Goal: Task Accomplishment & Management: Complete application form

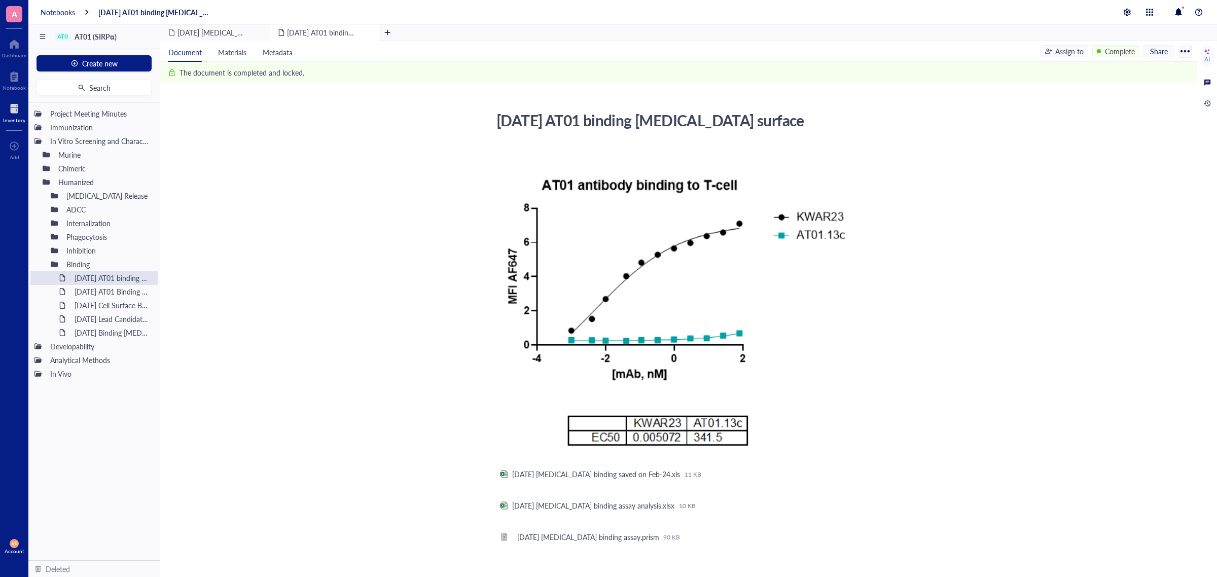
click at [11, 108] on div at bounding box center [14, 109] width 22 height 16
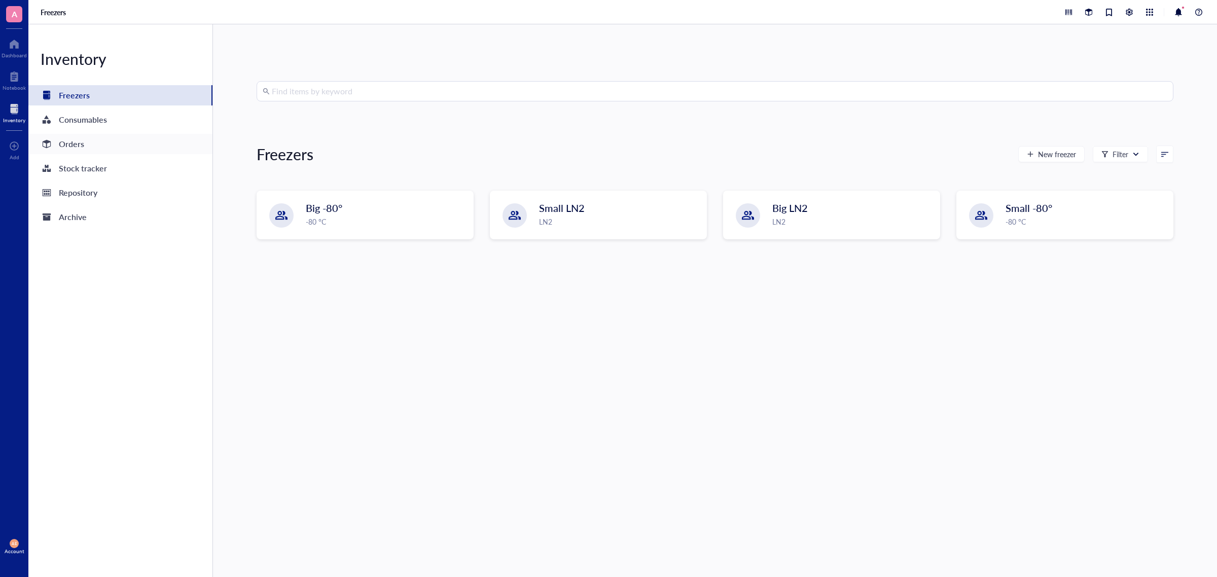
click at [66, 144] on div "Orders" at bounding box center [71, 144] width 25 height 14
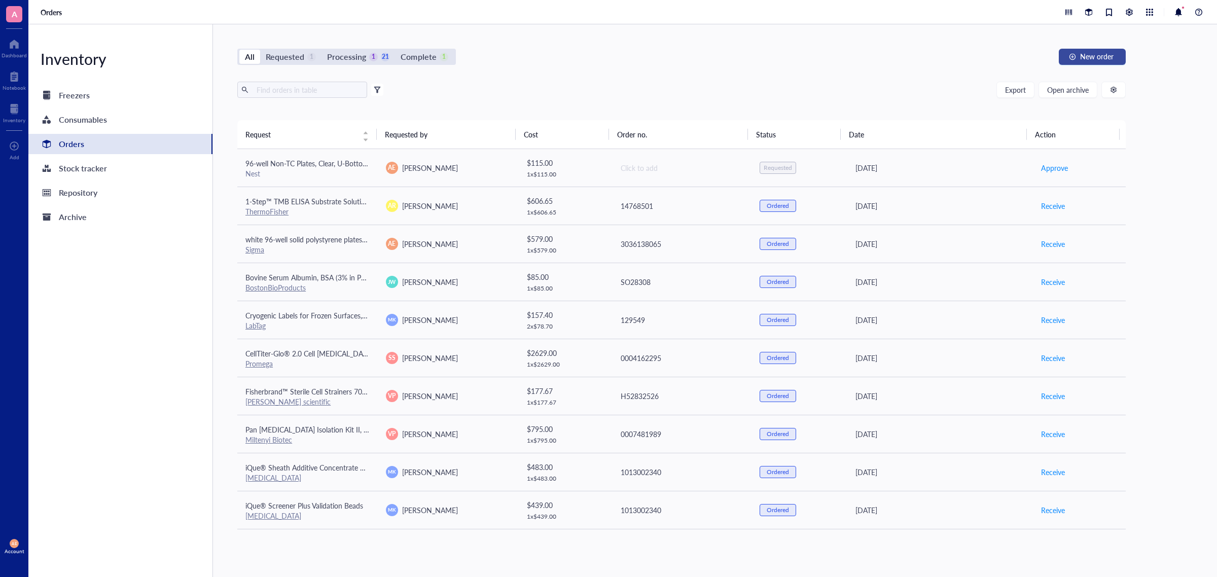
click at [1085, 55] on span "New order" at bounding box center [1096, 56] width 33 height 8
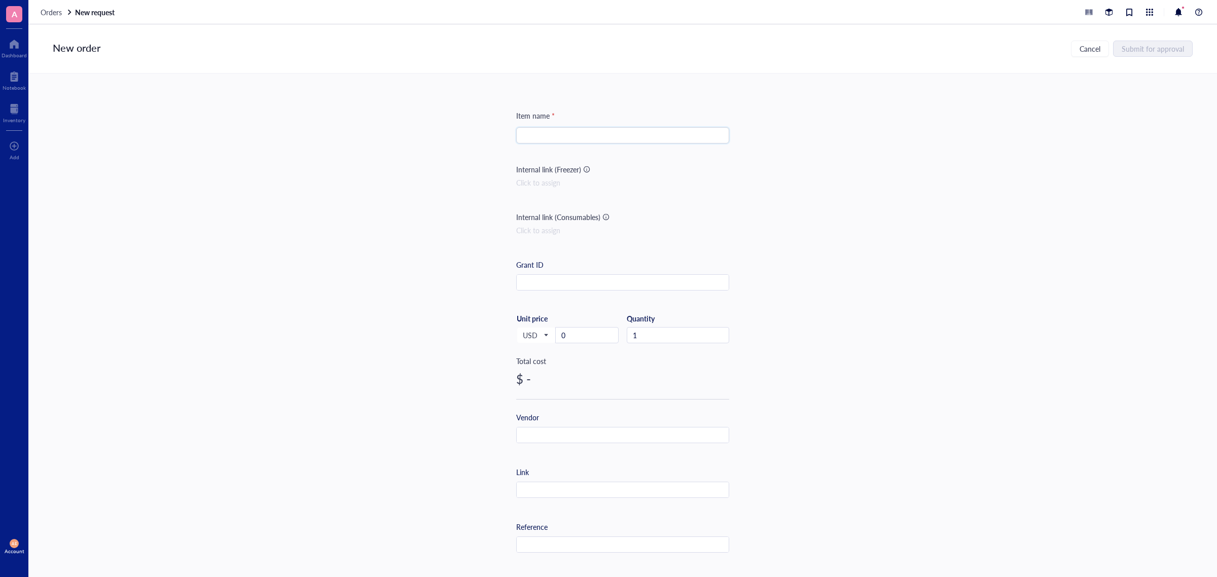
click at [534, 137] on input "search" at bounding box center [622, 135] width 201 height 15
paste input "Corning® 96 Well Clear Polystyrene Microplate"
click at [549, 135] on input "Corning® 96 Well Clear Polystyrene Microplate," at bounding box center [622, 135] width 201 height 15
click at [670, 137] on input "Corning 96 Well Clear Polystyrene Microplate," at bounding box center [622, 135] width 201 height 15
paste input "flat bottom clear"
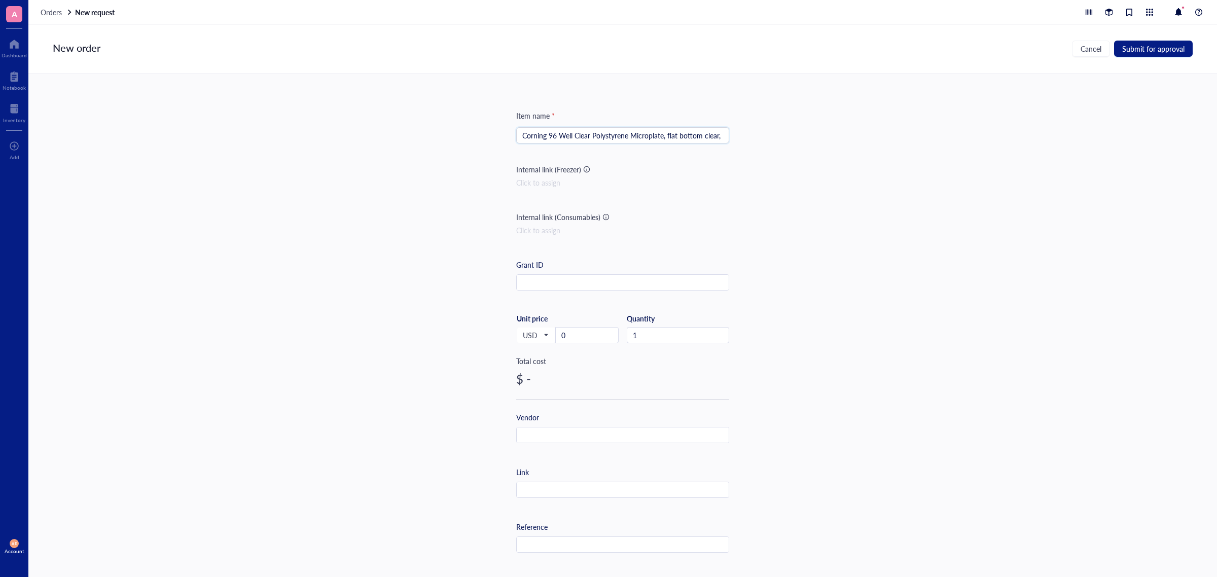
paste input "round wells"
type input "Corning 96 Well Clear Polystyrene Microplate, flat bottom clear, round wells"
click at [538, 281] on input "text" at bounding box center [623, 283] width 212 height 16
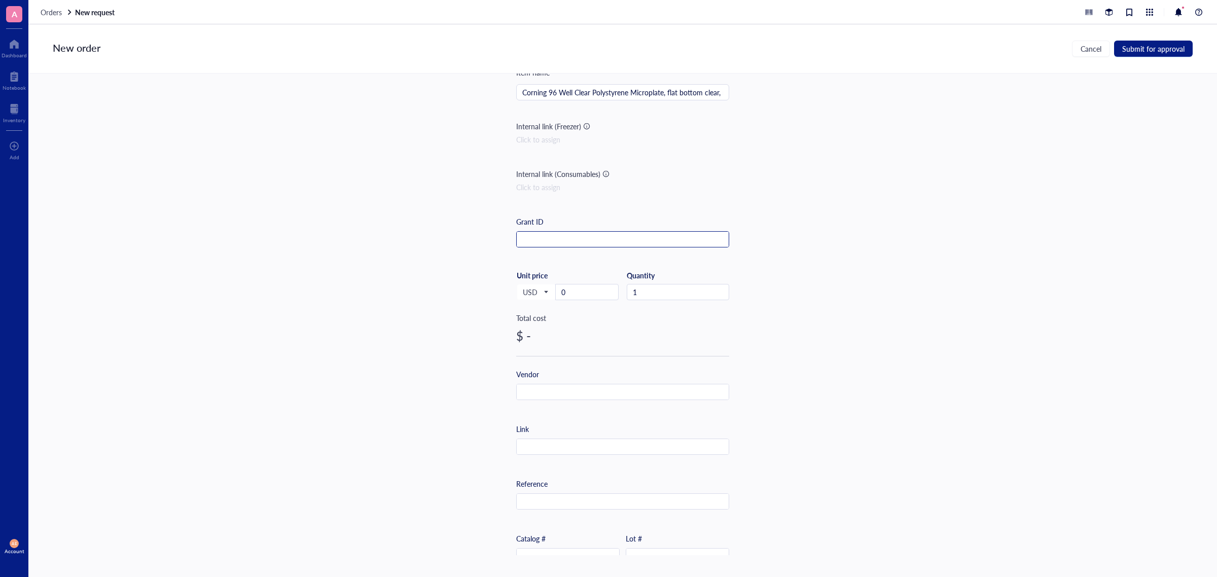
scroll to position [63, 0]
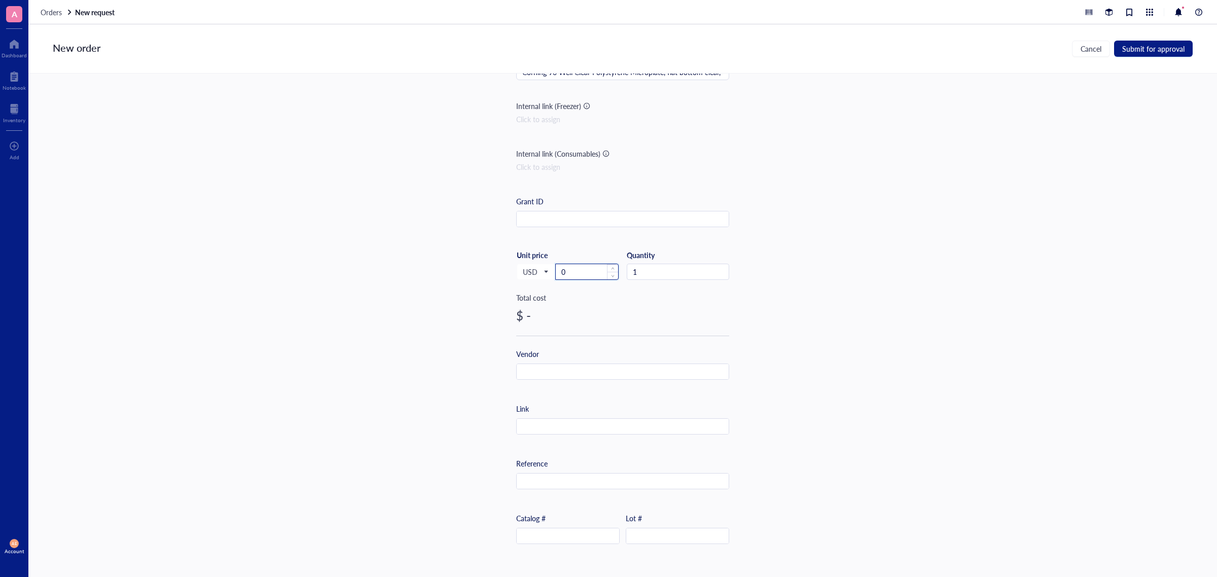
click at [577, 273] on input "0" at bounding box center [587, 271] width 62 height 15
click at [528, 244] on div "$ -" at bounding box center [622, 252] width 213 height 16
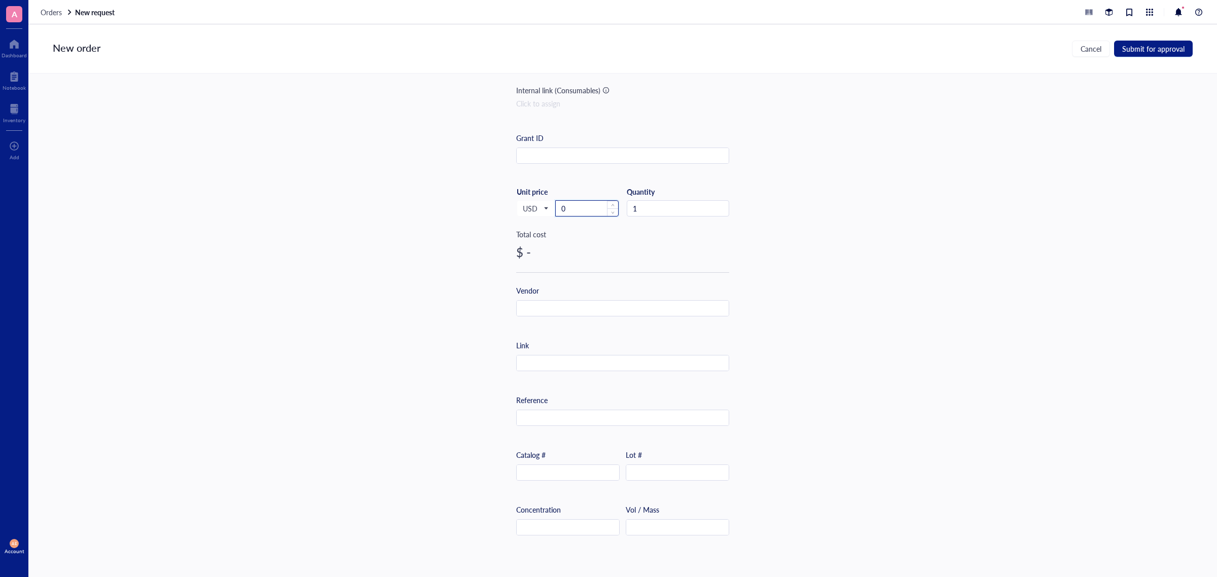
drag, startPoint x: 568, startPoint y: 210, endPoint x: 556, endPoint y: 210, distance: 11.7
click at [556, 210] on input "0" at bounding box center [587, 208] width 62 height 15
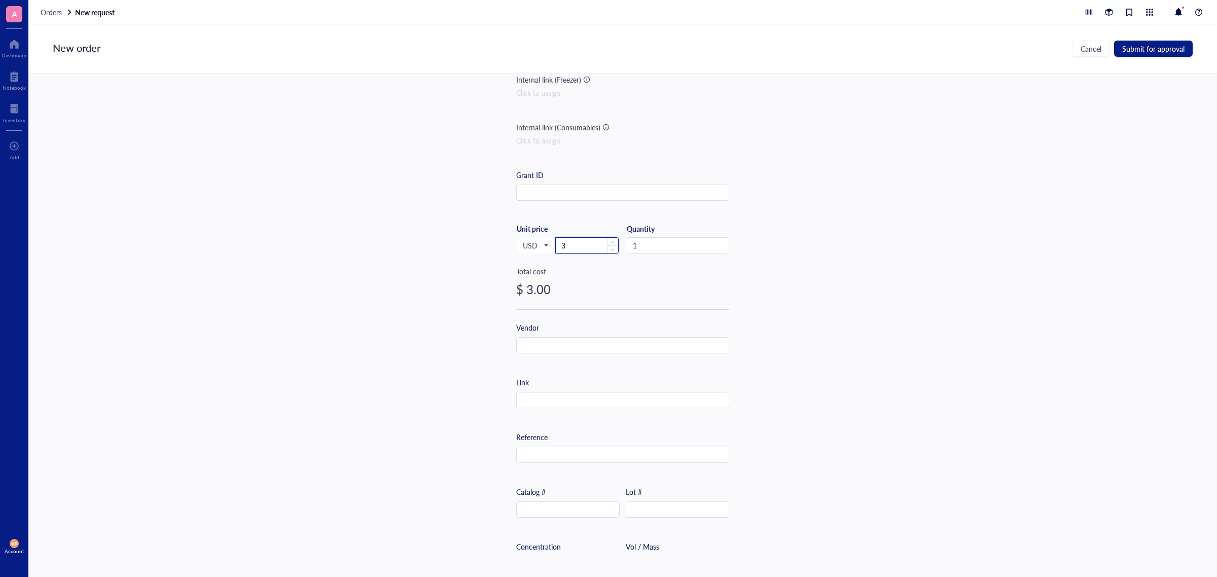
click at [566, 243] on input "3" at bounding box center [587, 245] width 62 height 15
click at [571, 247] on input "38" at bounding box center [587, 245] width 62 height 15
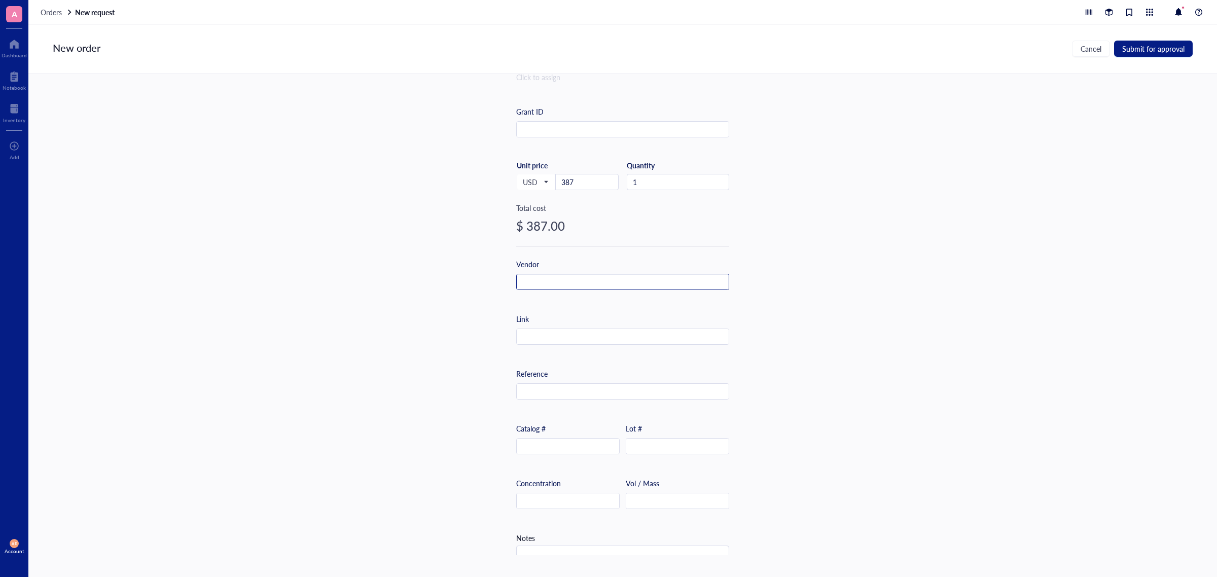
click at [544, 280] on input "text" at bounding box center [623, 282] width 212 height 16
click at [557, 285] on input "text" at bounding box center [623, 282] width 212 height 16
click at [554, 282] on input "S" at bounding box center [623, 282] width 212 height 16
click at [553, 282] on input "Si" at bounding box center [623, 282] width 212 height 16
click at [553, 282] on input "Sig" at bounding box center [623, 282] width 212 height 16
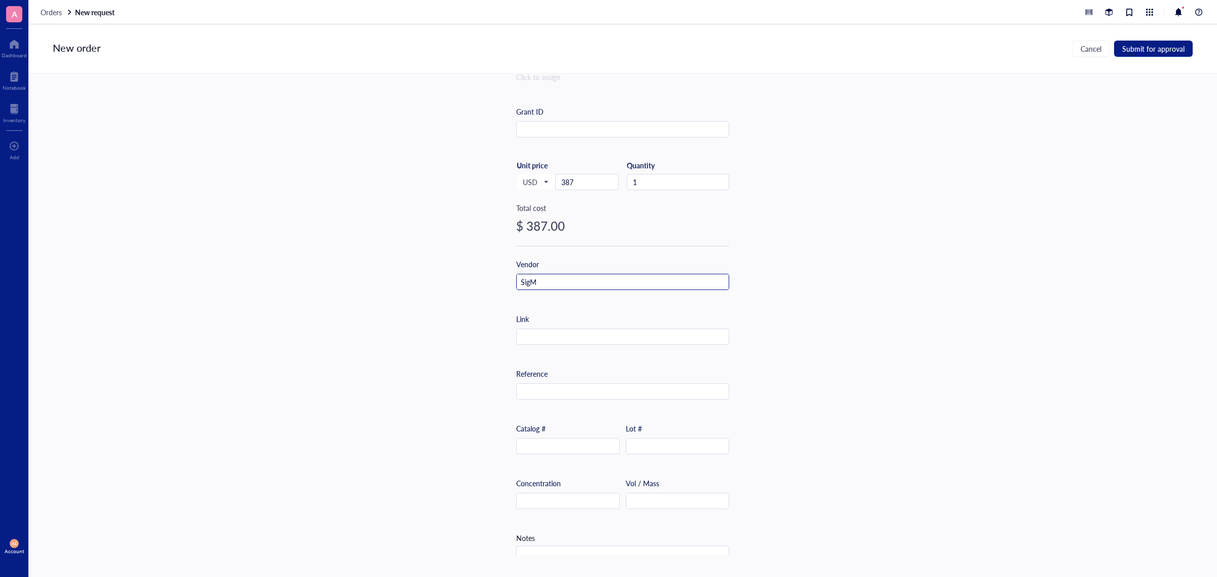
click at [544, 281] on input "SigM" at bounding box center [623, 282] width 212 height 16
click at [544, 281] on input "Sig" at bounding box center [623, 282] width 212 height 16
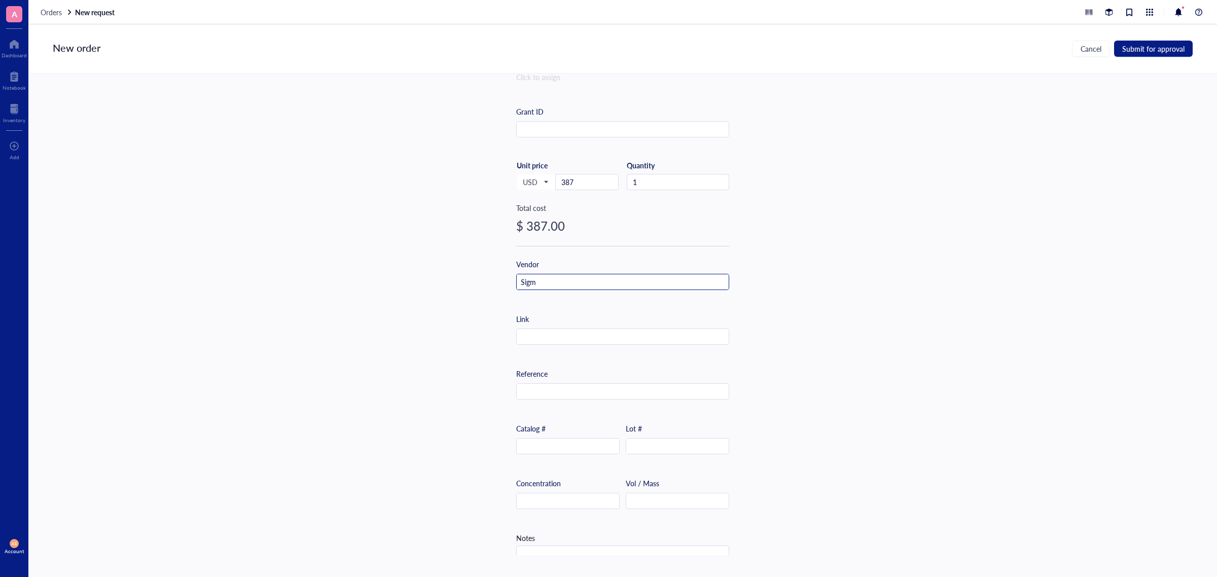
click at [544, 281] on input "Sigm" at bounding box center [623, 282] width 212 height 16
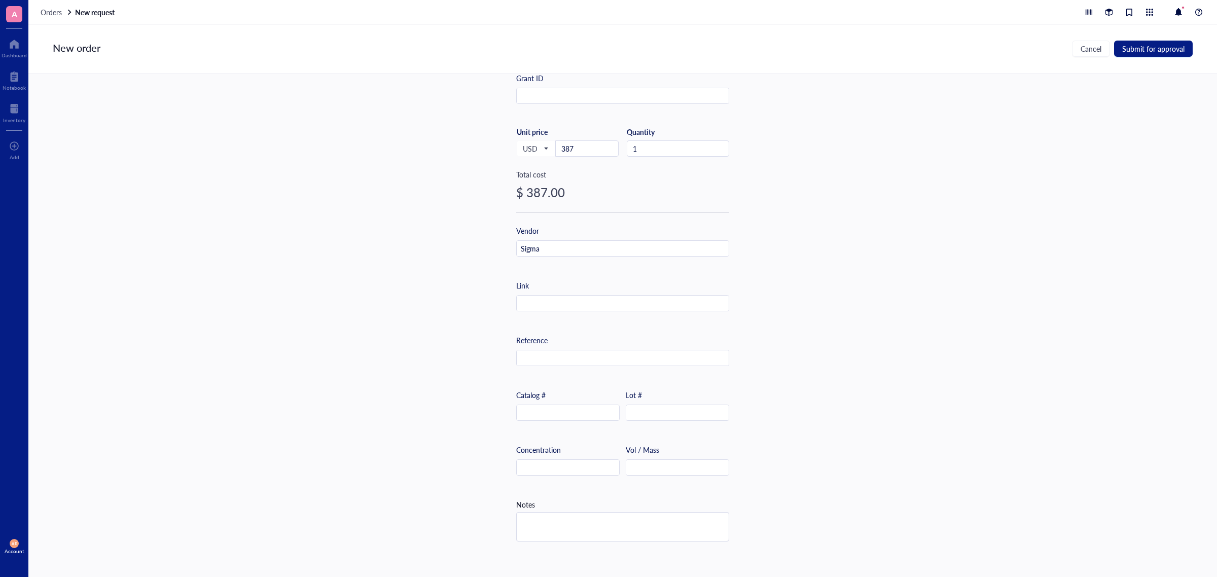
scroll to position [204, 0]
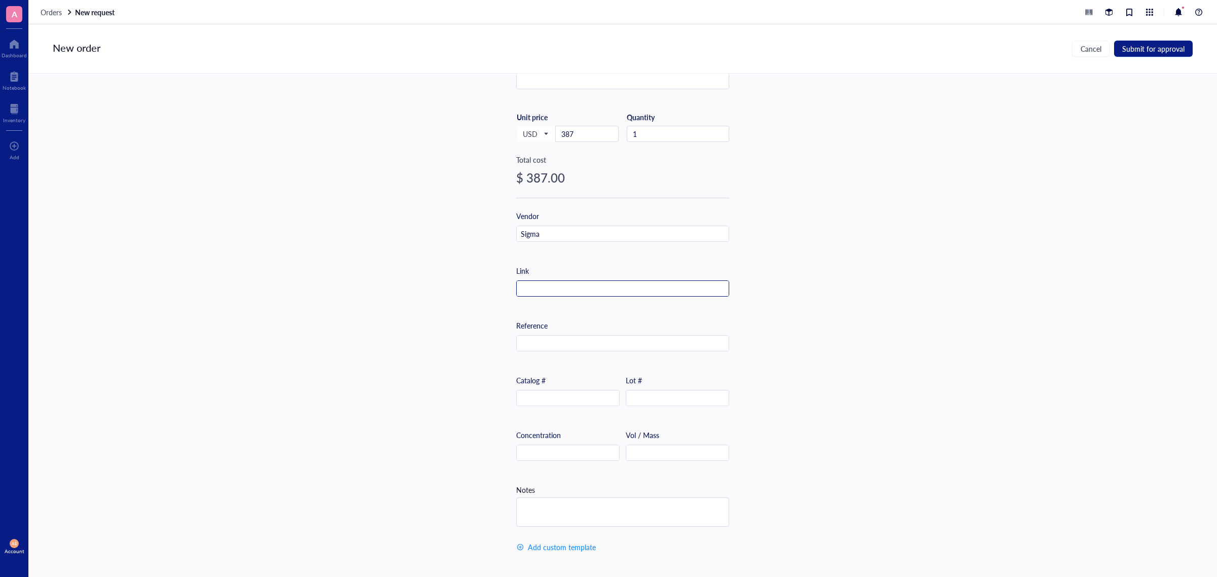
click at [569, 282] on input "text" at bounding box center [623, 289] width 212 height 16
click at [531, 284] on input "text" at bounding box center [623, 289] width 212 height 16
paste input "https://www.sigmaaldrich.com/US/en/product/sigma/cls3370"
type input "https://www.sigmaaldrich.com/US/en/product/sigma/cls3370"
click at [569, 393] on input "text" at bounding box center [568, 398] width 102 height 16
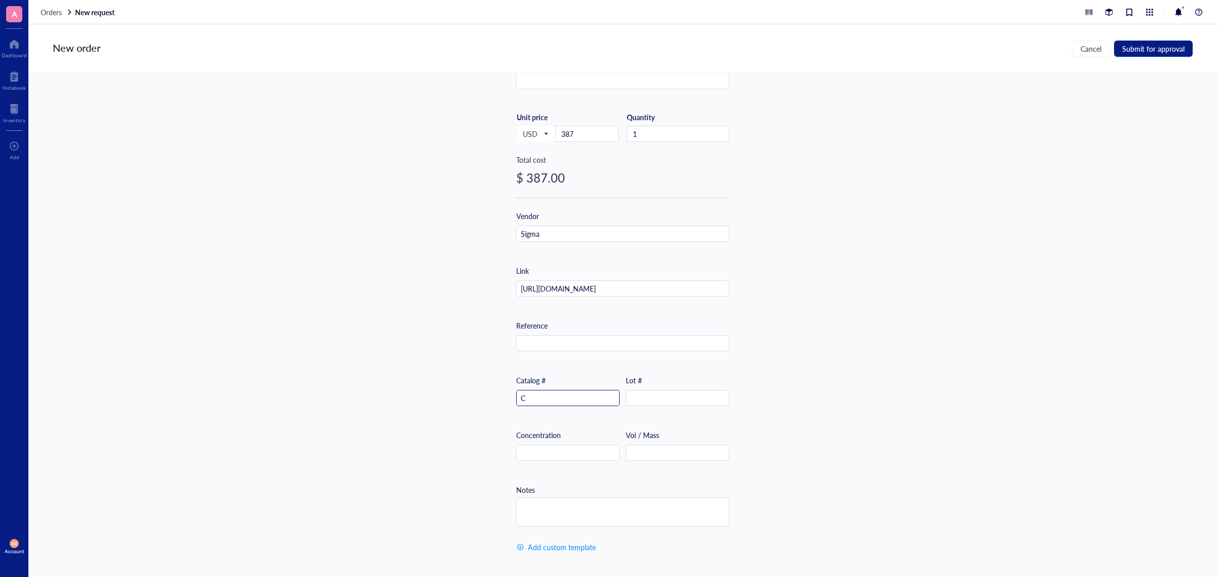
click at [523, 390] on input "C" at bounding box center [568, 398] width 102 height 16
drag, startPoint x: 538, startPoint y: 397, endPoint x: 503, endPoint y: 399, distance: 35.0
click at [503, 399] on div "Item name * Corning 96 Well Clear Polystyrene Microplate, flat bottom clear, ro…" at bounding box center [622, 315] width 1189 height 482
click at [518, 397] on input "Key Documents COA COO View All Documentation Skip To CLS3370" at bounding box center [568, 398] width 102 height 16
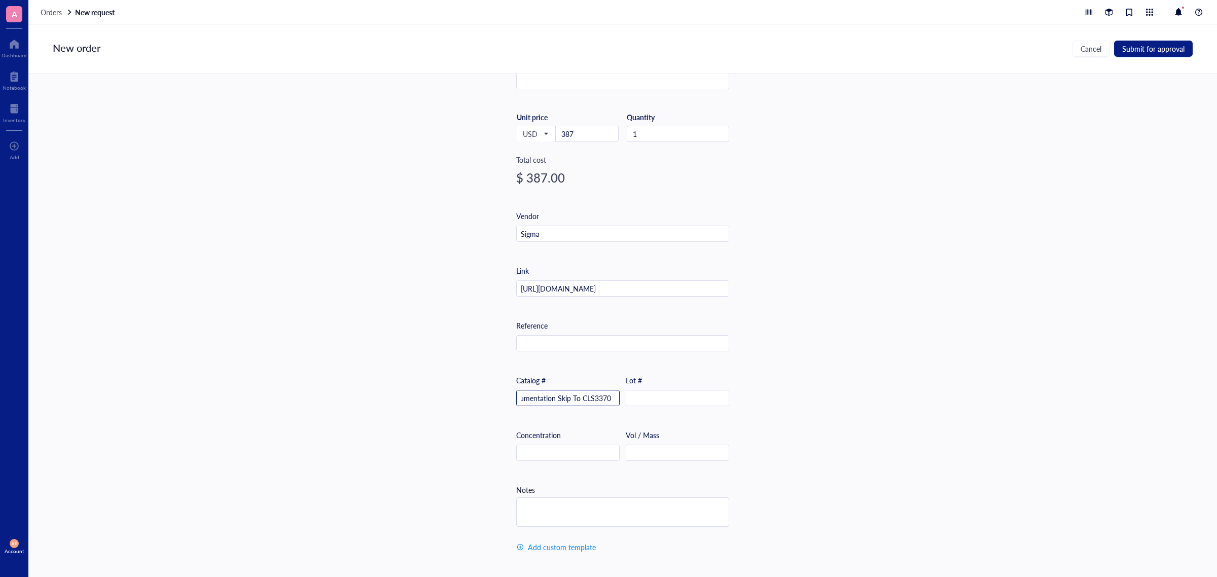
drag, startPoint x: 521, startPoint y: 396, endPoint x: 579, endPoint y: 397, distance: 57.8
click at [579, 397] on input "Key Documents COA COO View All Documentation Skip To CLS3370" at bounding box center [568, 398] width 102 height 16
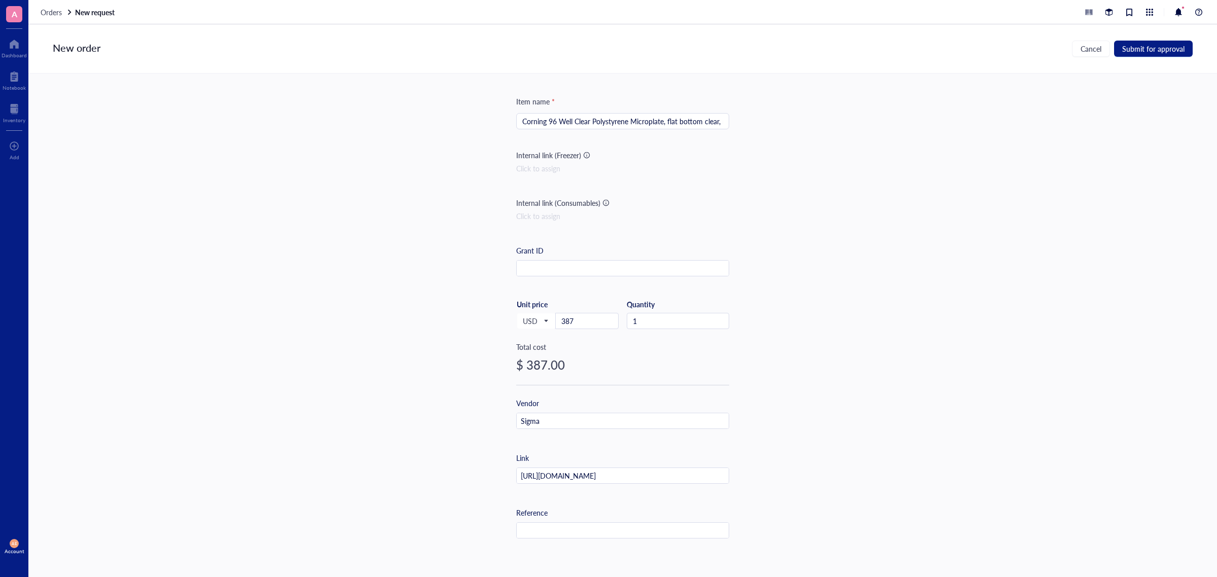
scroll to position [0, 0]
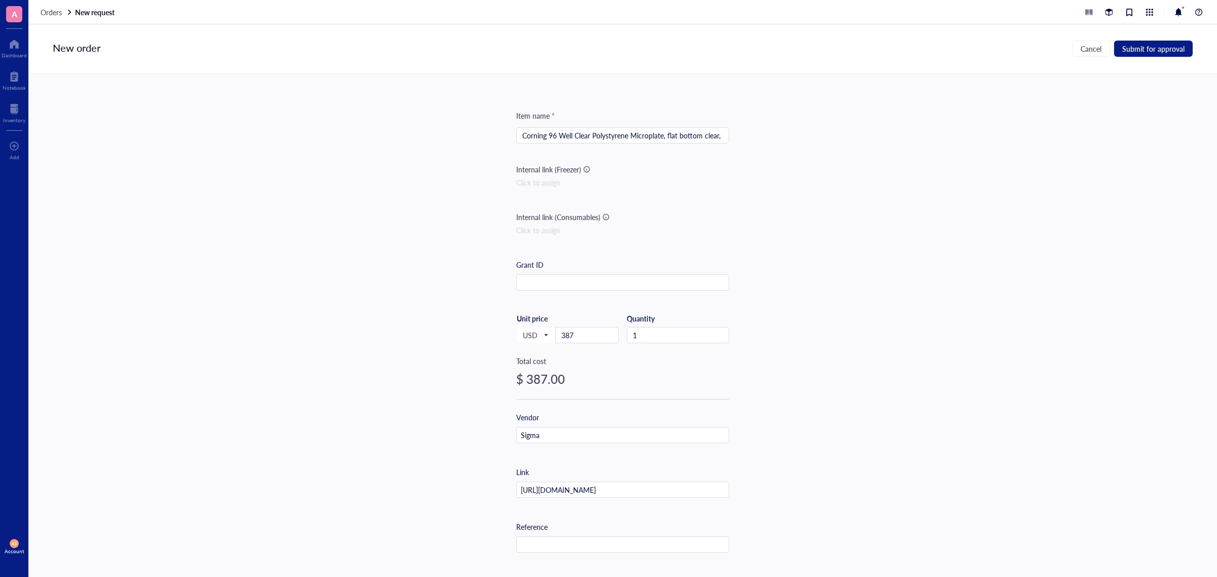
click at [571, 136] on input "Corning 96 Well Clear Polystyrene Microplate, flat bottom clear, round wells" at bounding box center [622, 135] width 201 height 15
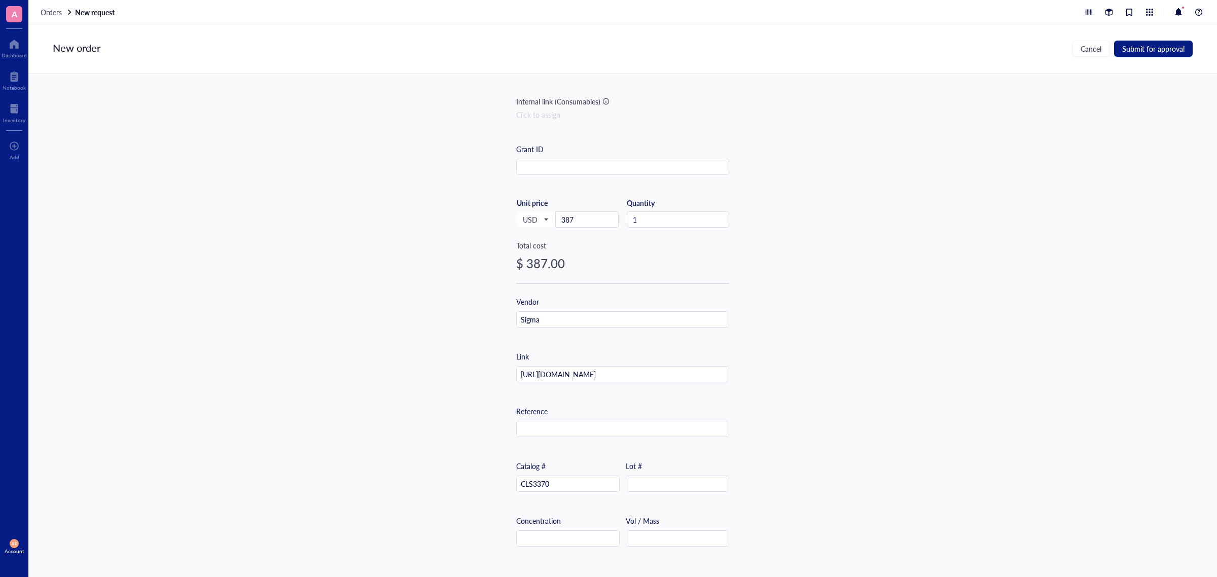
scroll to position [127, 0]
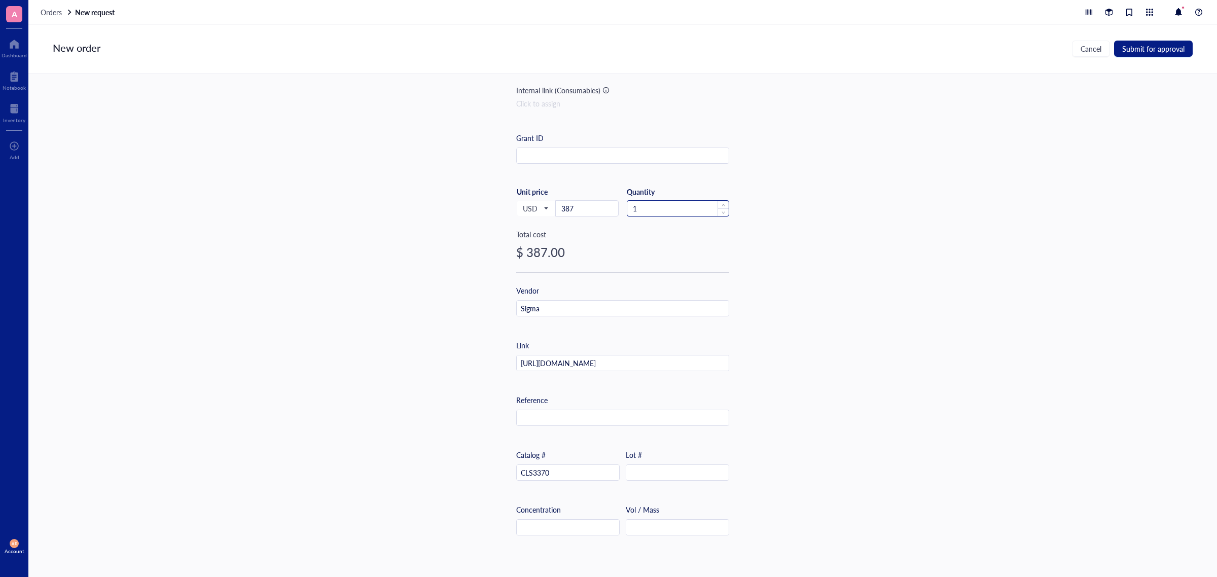
type input "Corning 96 Well TC Clear Polystyrene Microplate, flat bottom clear, round wells"
drag, startPoint x: 635, startPoint y: 208, endPoint x: 630, endPoint y: 209, distance: 5.7
click at [630, 209] on input "1" at bounding box center [677, 208] width 101 height 15
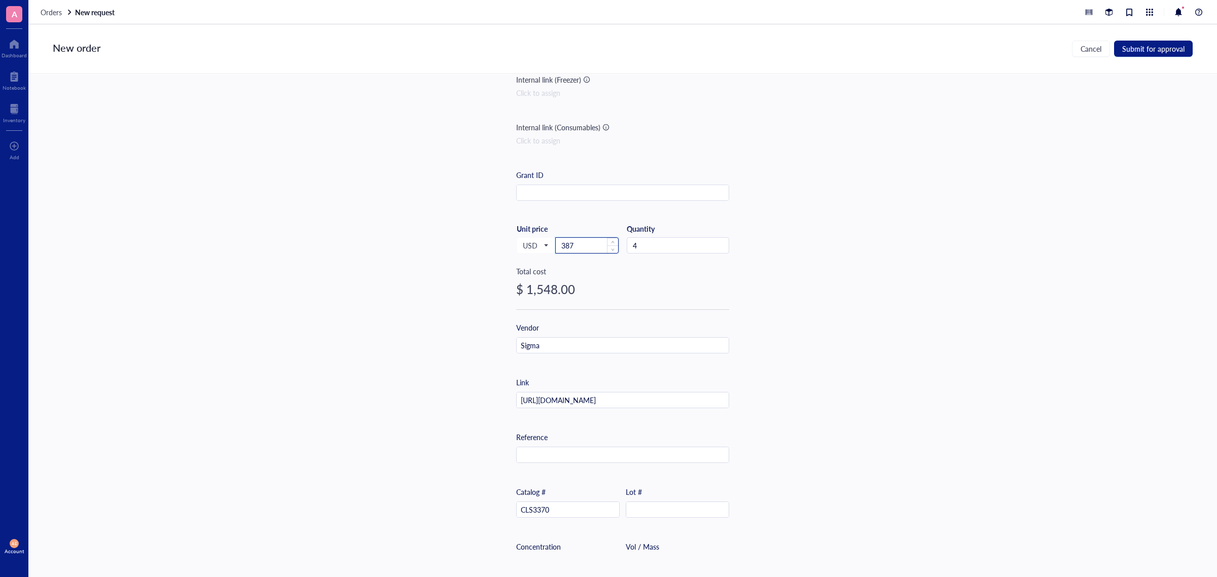
drag, startPoint x: 576, startPoint y: 245, endPoint x: 556, endPoint y: 246, distance: 19.8
click at [556, 246] on input "387" at bounding box center [587, 245] width 62 height 15
click at [574, 249] on input "6" at bounding box center [587, 245] width 62 height 15
click at [574, 247] on input "69" at bounding box center [587, 245] width 62 height 15
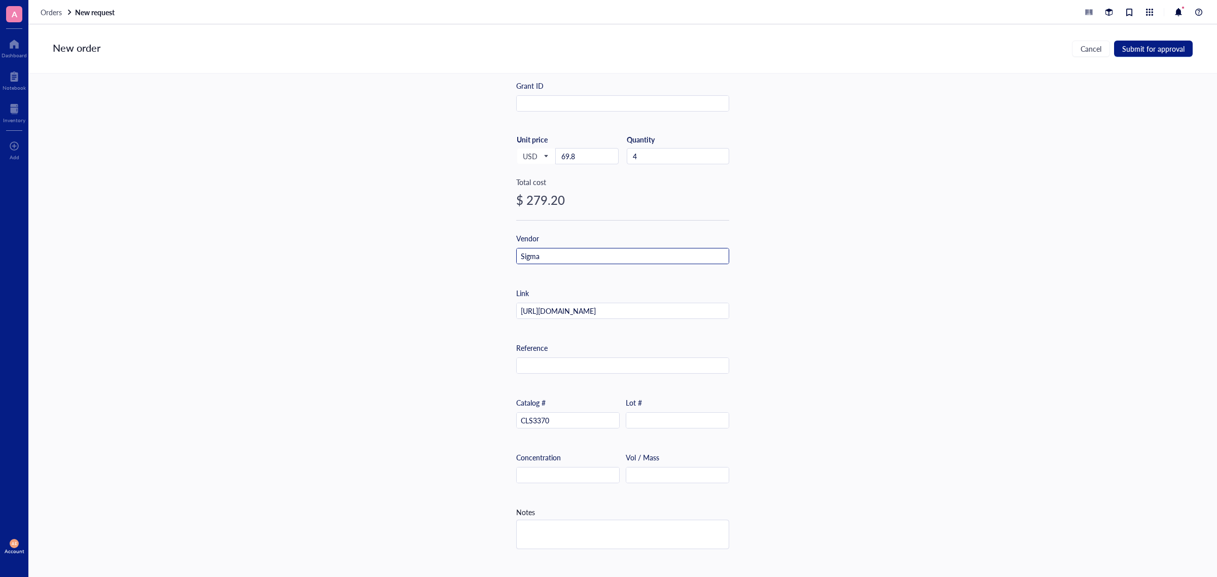
scroll to position [204, 0]
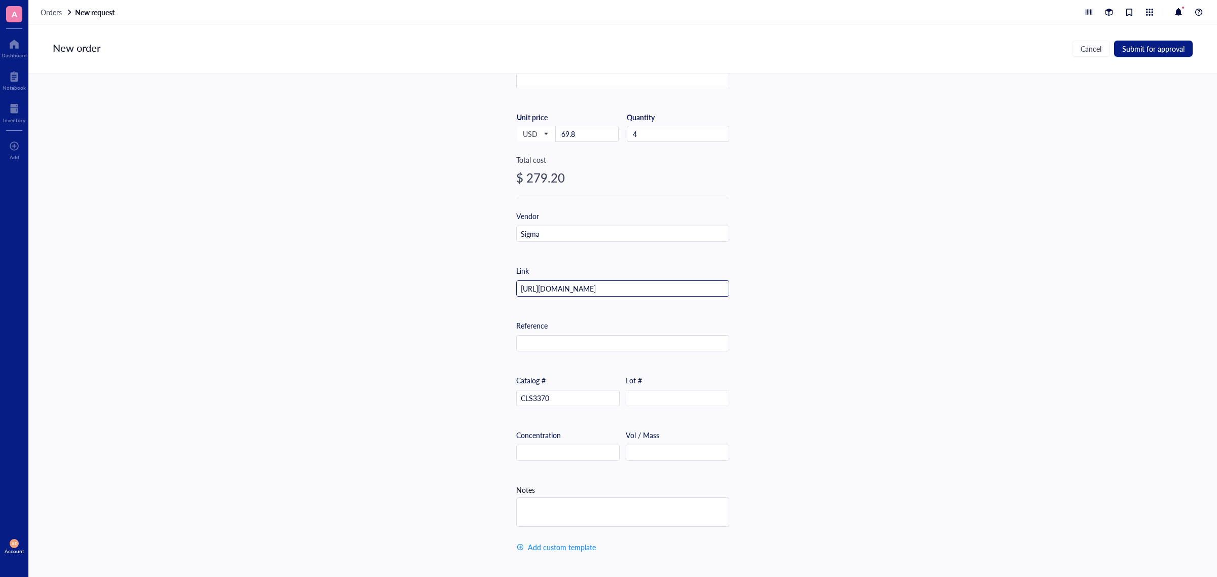
click at [550, 284] on input "https://www.sigmaaldrich.com/US/en/product/sigma/cls3370" at bounding box center [623, 289] width 212 height 16
drag, startPoint x: 717, startPoint y: 287, endPoint x: 484, endPoint y: 284, distance: 232.3
click at [484, 284] on div "Item name * Corning 96 Well TC Clear Polystyrene Microplate, flat bottom clear,…" at bounding box center [622, 315] width 1189 height 482
paste input "997"
type input "https://www.sigmaaldrich.com/US/en/product/sigma/cls3997"
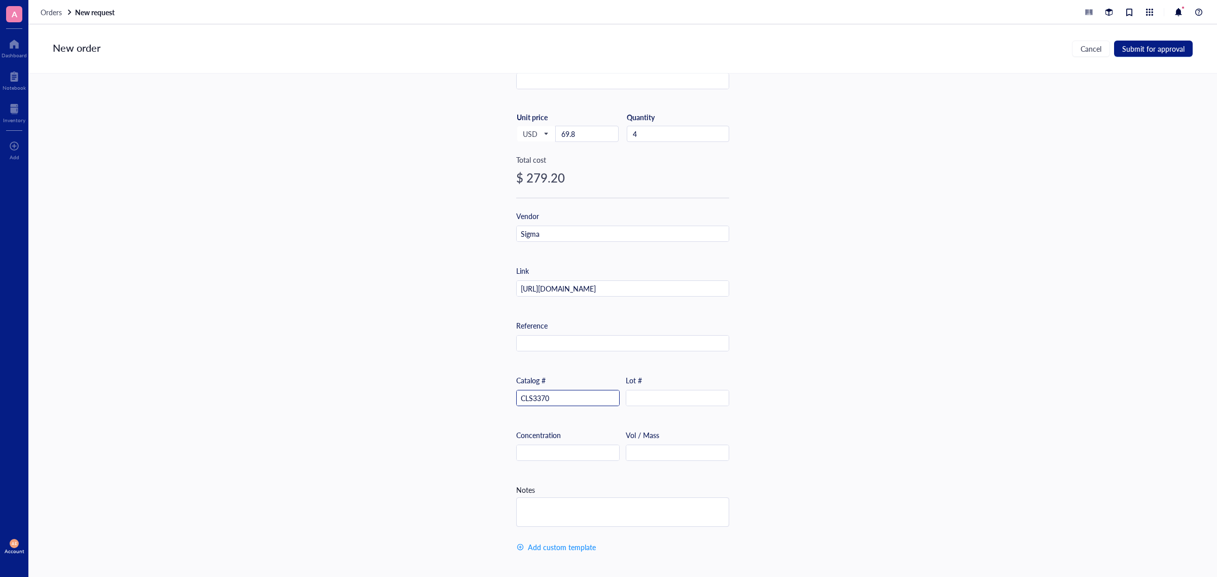
drag, startPoint x: 556, startPoint y: 395, endPoint x: 507, endPoint y: 397, distance: 48.7
click at [499, 397] on div "Item name * Corning 96 Well TC Clear Polystyrene Microplate, flat bottom clear,…" at bounding box center [622, 315] width 1189 height 482
click at [551, 398] on input "CLS3370" at bounding box center [568, 398] width 102 height 16
click at [551, 394] on input "CLS337" at bounding box center [568, 398] width 102 height 16
click at [551, 384] on div "Catalog # CLS33" at bounding box center [567, 390] width 103 height 31
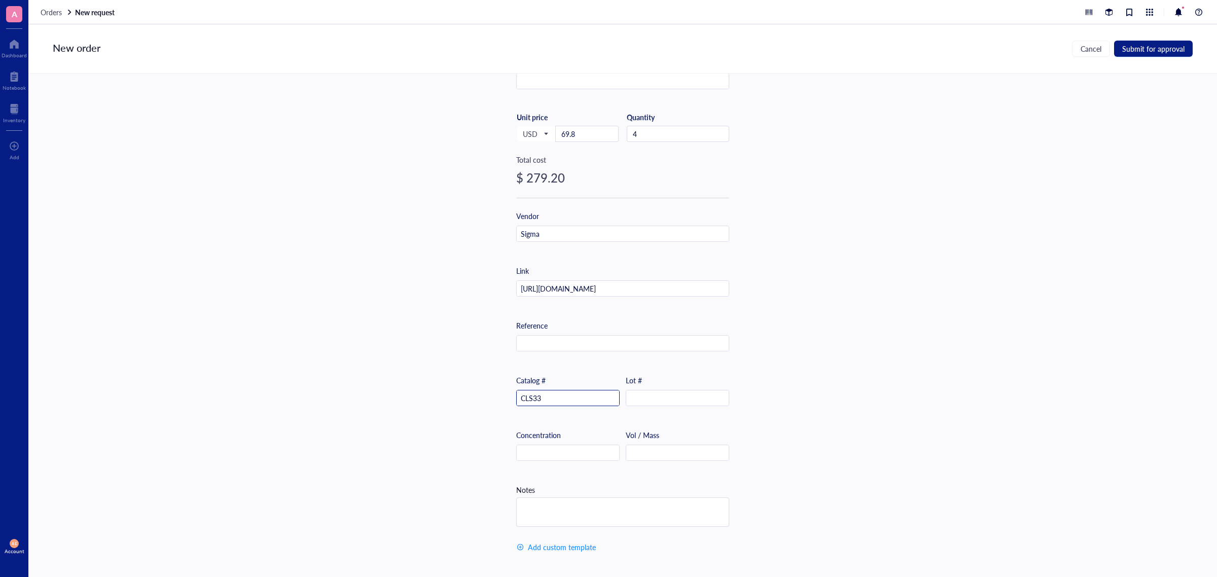
click at [550, 392] on input "CLS33" at bounding box center [568, 398] width 102 height 16
click at [549, 393] on input "CLS3" at bounding box center [568, 398] width 102 height 16
click at [549, 393] on input "CLS39" at bounding box center [568, 398] width 102 height 16
click at [552, 396] on input "CLS399" at bounding box center [568, 398] width 102 height 16
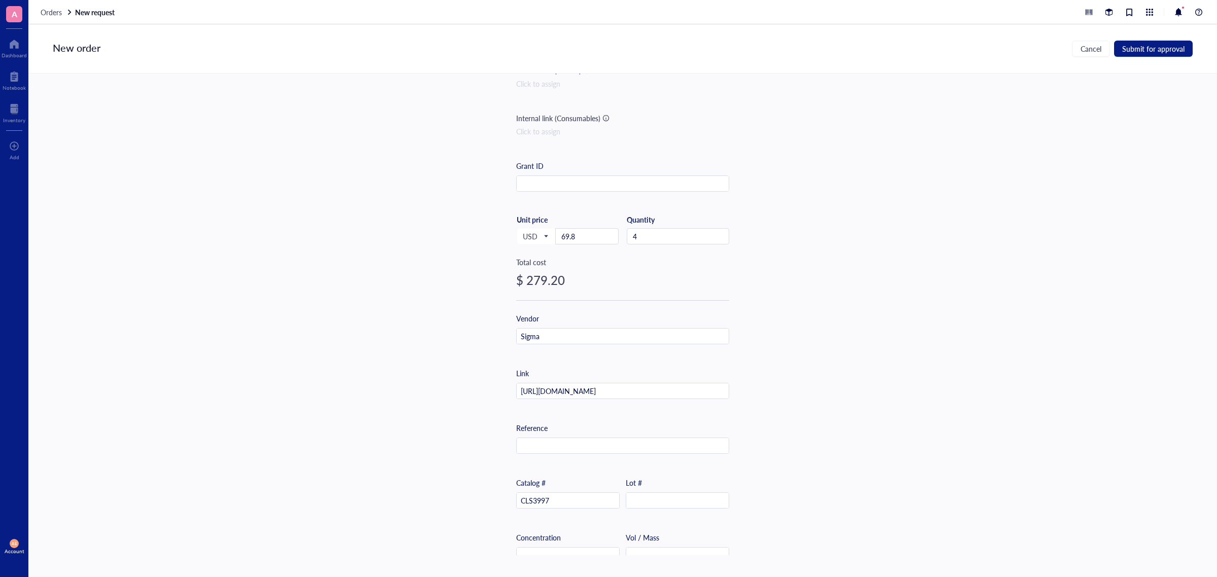
scroll to position [0, 0]
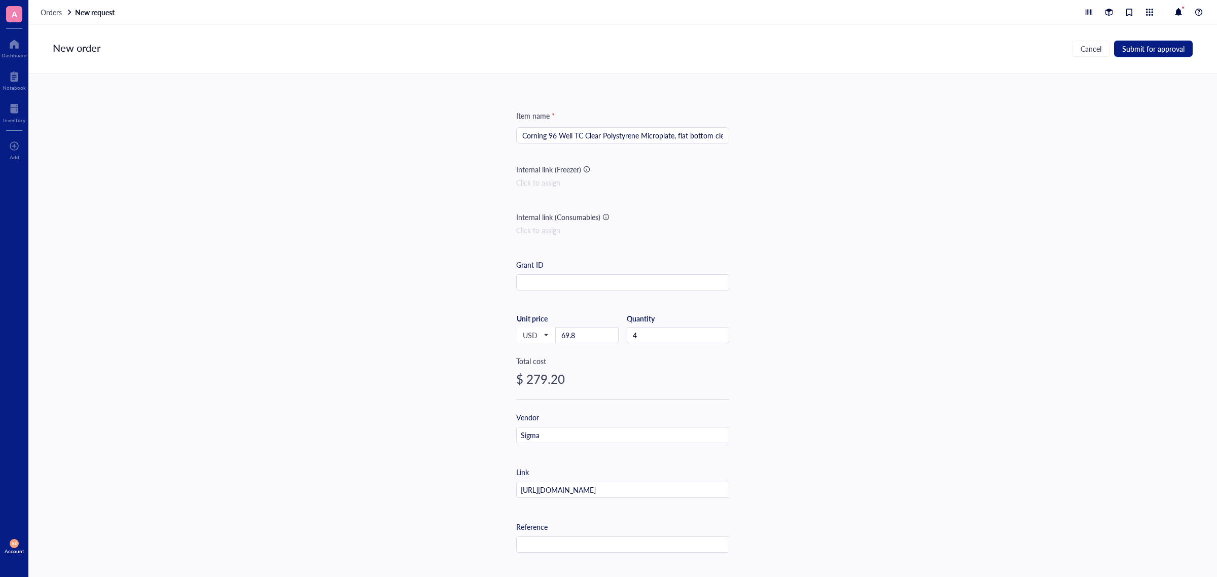
click at [652, 134] on input "Corning 96 Well TC Clear Polystyrene Microplate, flat bottom clear, round wells" at bounding box center [622, 135] width 201 height 15
click at [686, 136] on input "Corning 96 Well TC Clear Polystyrene Microplate, flat bottom clear, round wells" at bounding box center [622, 135] width 201 height 15
click at [709, 130] on input "Corning 96 Well TC Clear Polystyrene Microplate, flat bottom clear, round wells" at bounding box center [622, 135] width 201 height 15
click at [715, 133] on input "Corning 96 Well TC Clear Polystyrene Microplate, flat bottom clear, round wells" at bounding box center [622, 135] width 201 height 15
click at [680, 138] on input "Corning 96 Well TC Clear Polystyrene Microplate, flat bottom clear, round wells" at bounding box center [622, 135] width 201 height 15
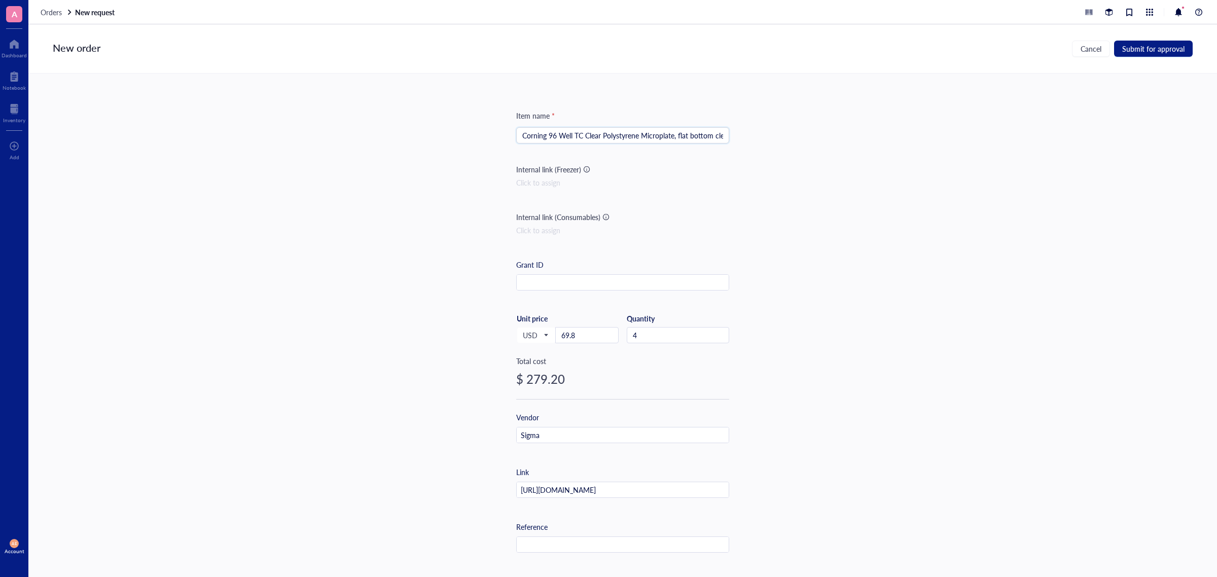
click at [708, 135] on input "Corning 96 Well TC Clear Polystyrene Microplate, flat bottom clear, round wells" at bounding box center [622, 135] width 201 height 15
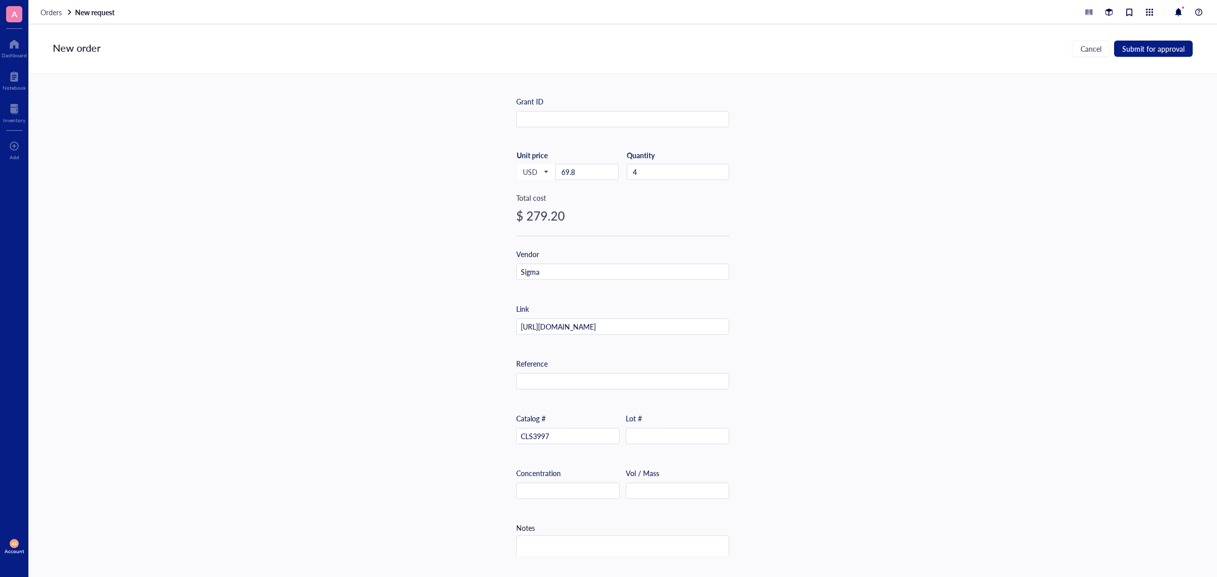
scroll to position [141, 0]
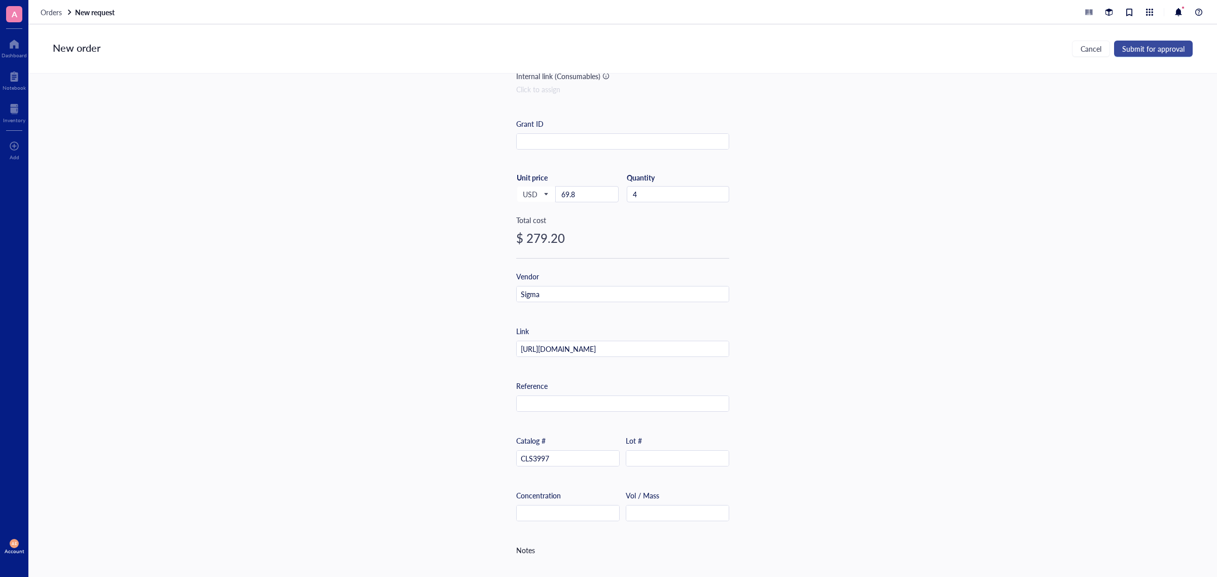
type input "Corning 96 Well TC Clear Polystyrene Microplate, flat bottom clear"
click at [1136, 52] on span "Submit for approval" at bounding box center [1153, 49] width 62 height 8
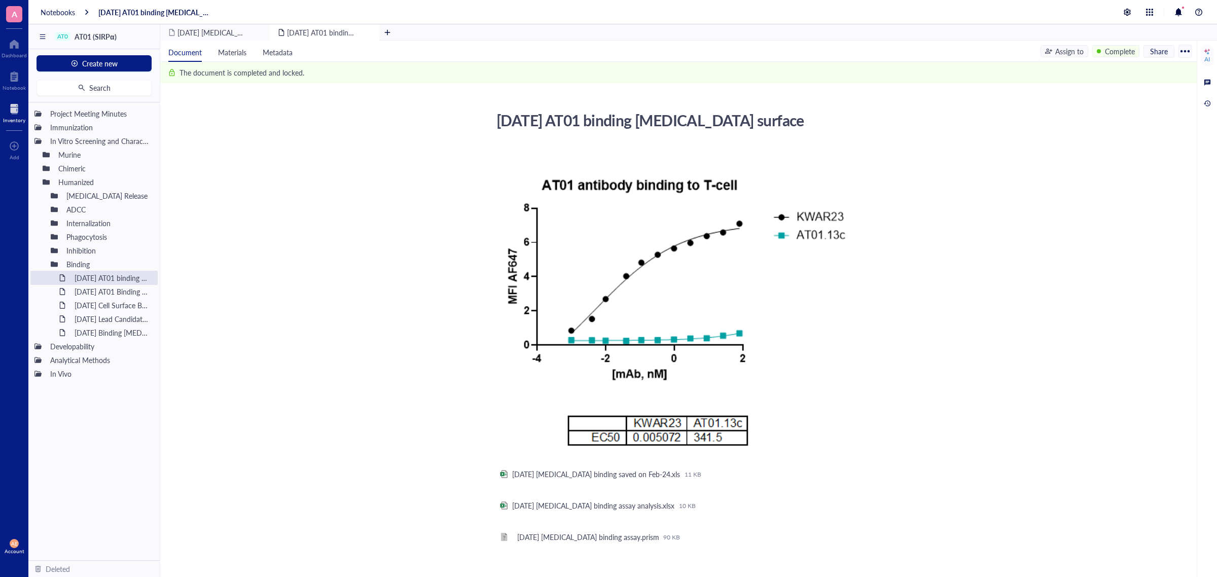
click at [15, 108] on div at bounding box center [14, 109] width 22 height 16
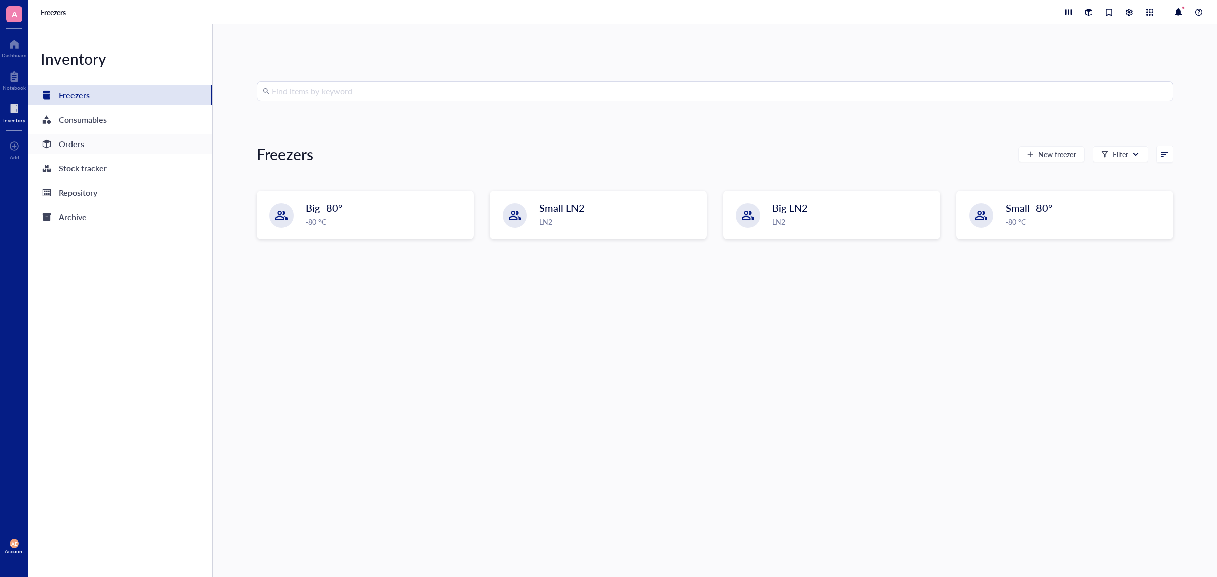
click at [84, 148] on div "Orders" at bounding box center [120, 144] width 184 height 20
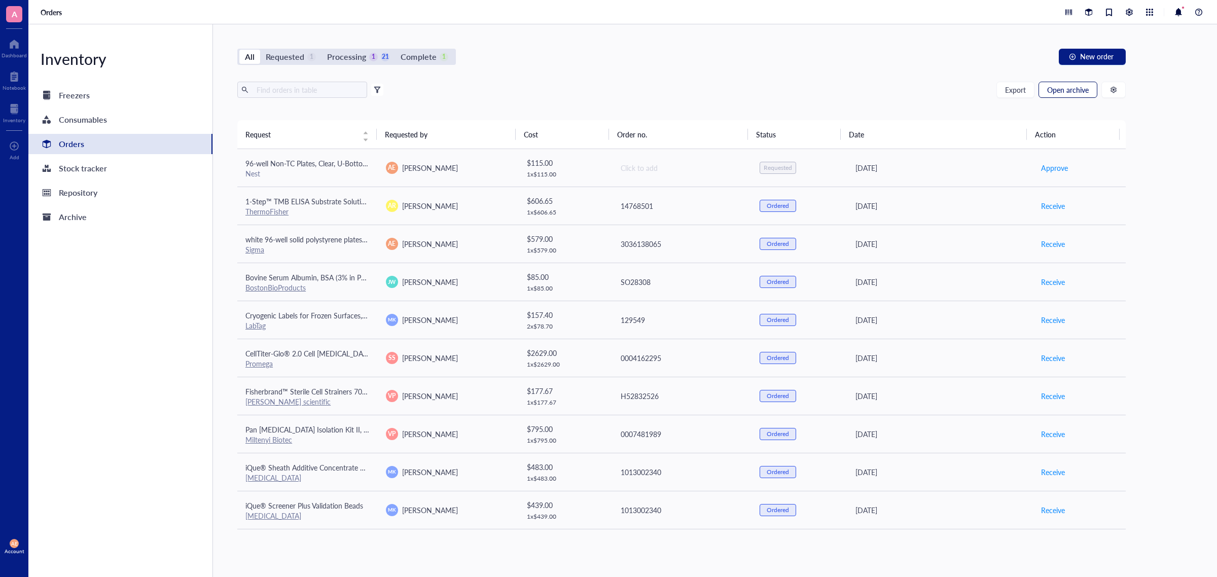
click at [1060, 87] on span "Open archive" at bounding box center [1068, 90] width 42 height 8
click at [488, 246] on div "AE Arezoo Esrafili" at bounding box center [448, 244] width 124 height 12
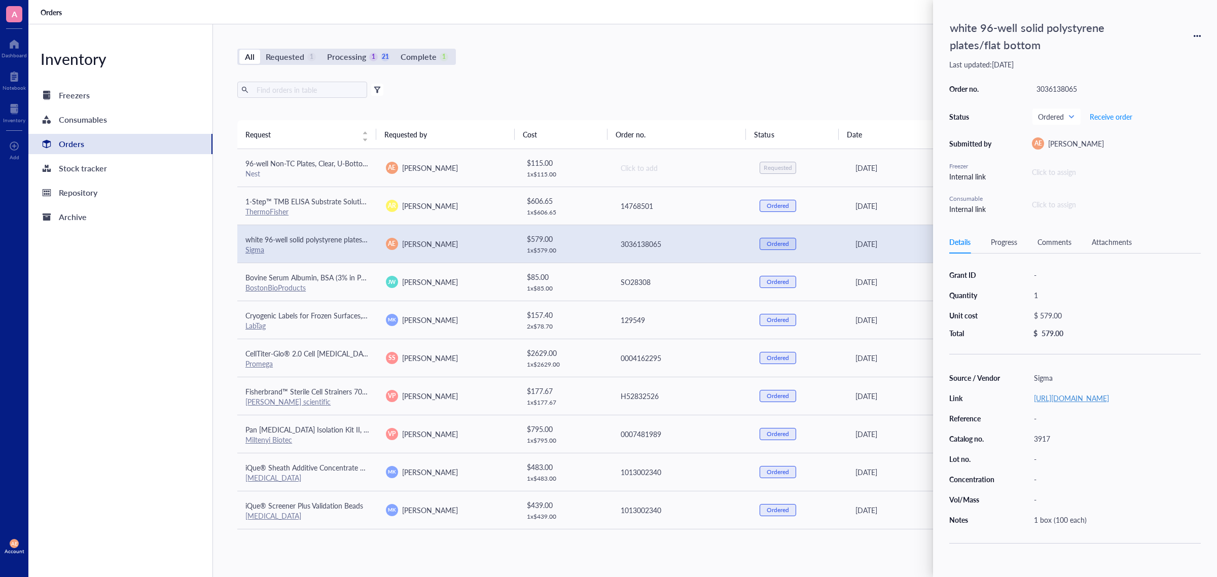
click at [1044, 403] on link "https://www.sigmaaldrich.com/US/en/product/sigma/cls3917" at bounding box center [1071, 398] width 75 height 10
click at [1059, 403] on link "https://www.sigmaaldrich.com/US/en/product/sigma/cls3917" at bounding box center [1071, 398] width 75 height 10
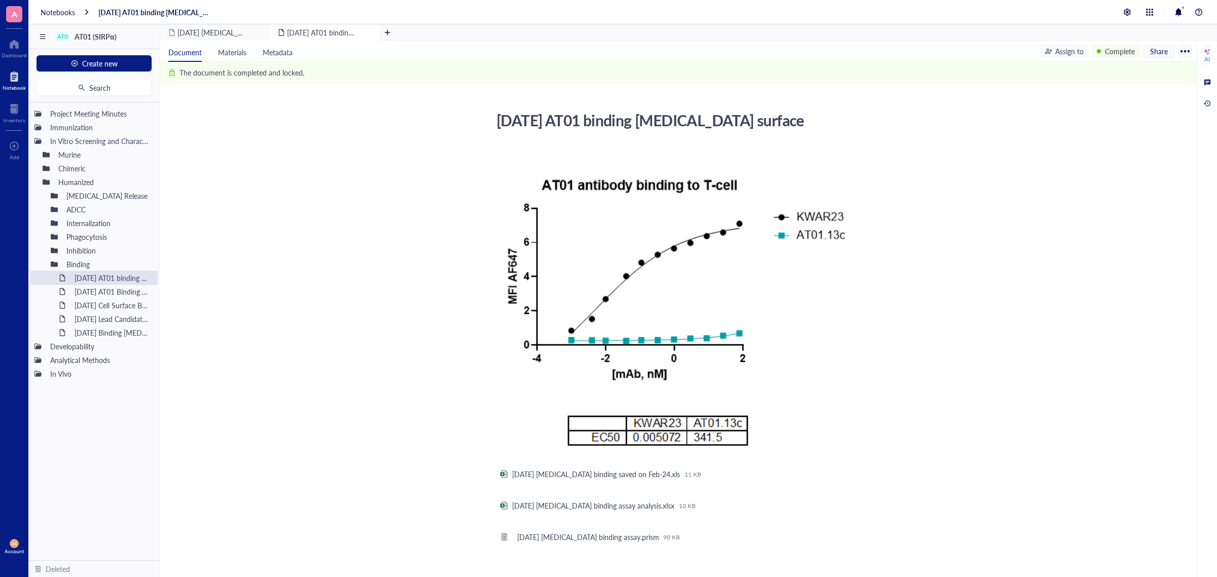
drag, startPoint x: 11, startPoint y: 80, endPoint x: 15, endPoint y: 67, distance: 13.5
click at [11, 79] on div at bounding box center [14, 76] width 23 height 16
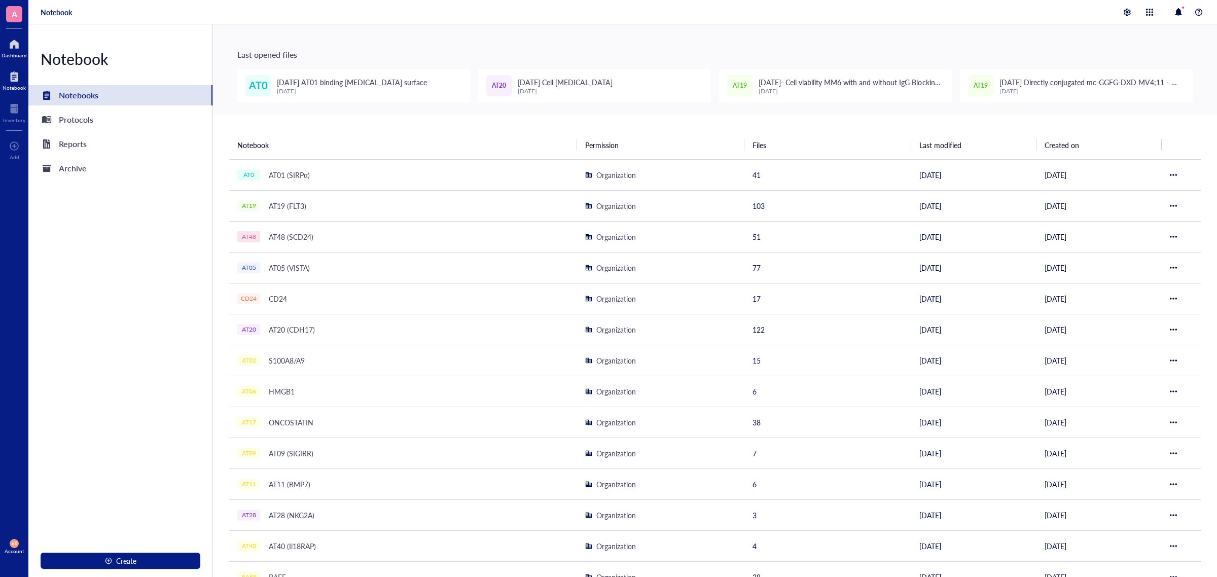
click at [10, 47] on div at bounding box center [14, 44] width 25 height 16
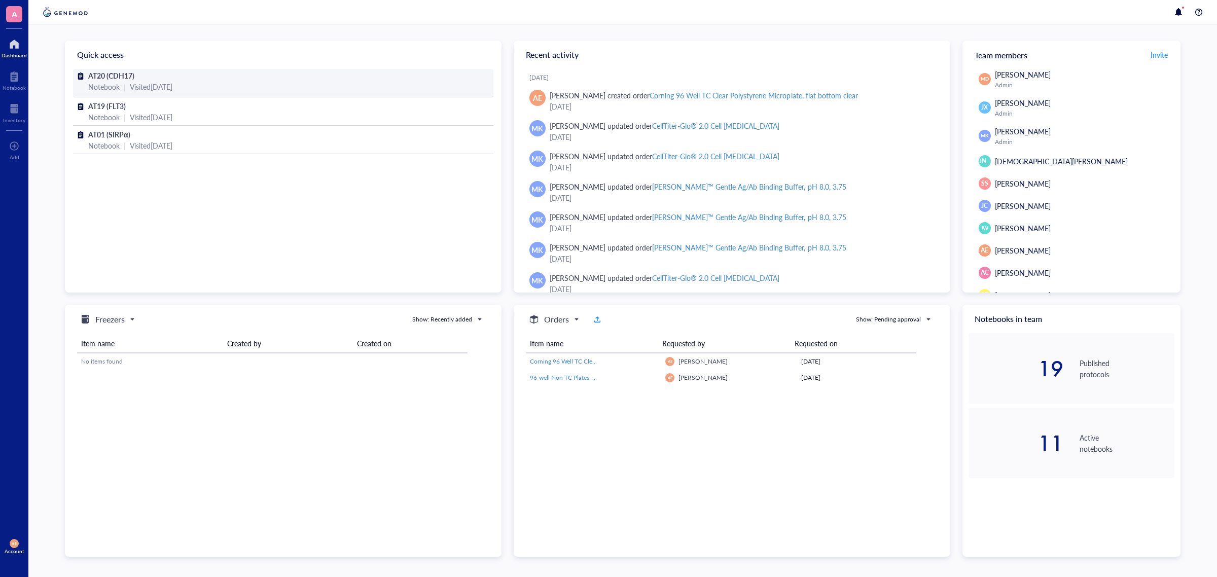
click at [122, 80] on div "AT20 (CDH17)" at bounding box center [283, 75] width 390 height 11
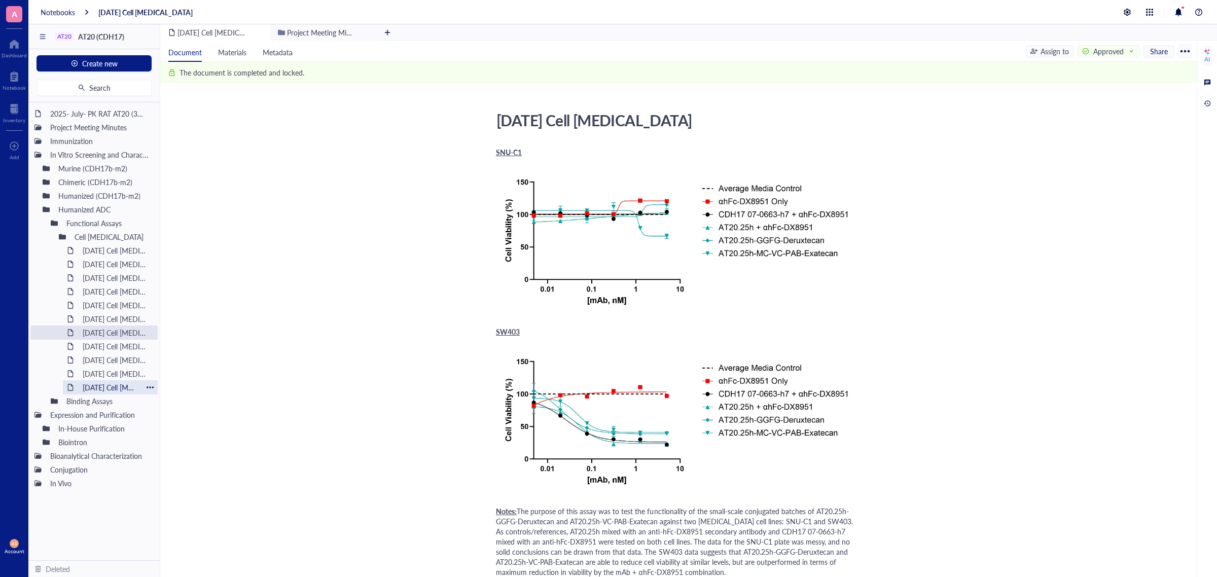
click at [127, 383] on div "[DATE] Cell [MEDICAL_DATA]" at bounding box center [110, 387] width 64 height 14
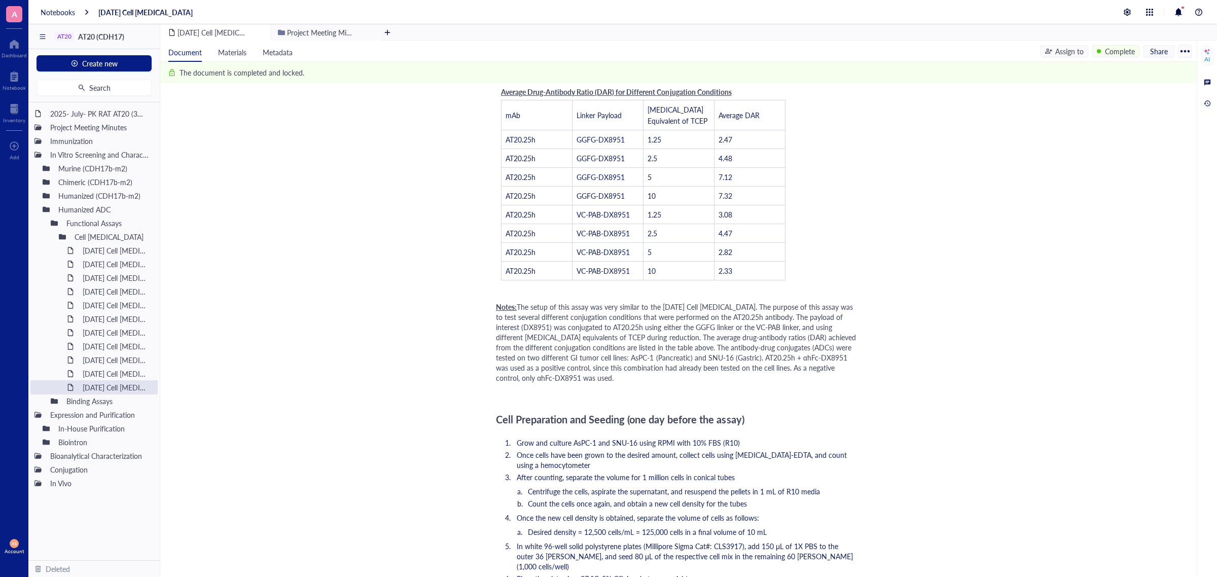
scroll to position [824, 0]
click at [130, 373] on div "[DATE] Cell [MEDICAL_DATA] (MMAE)" at bounding box center [110, 374] width 64 height 14
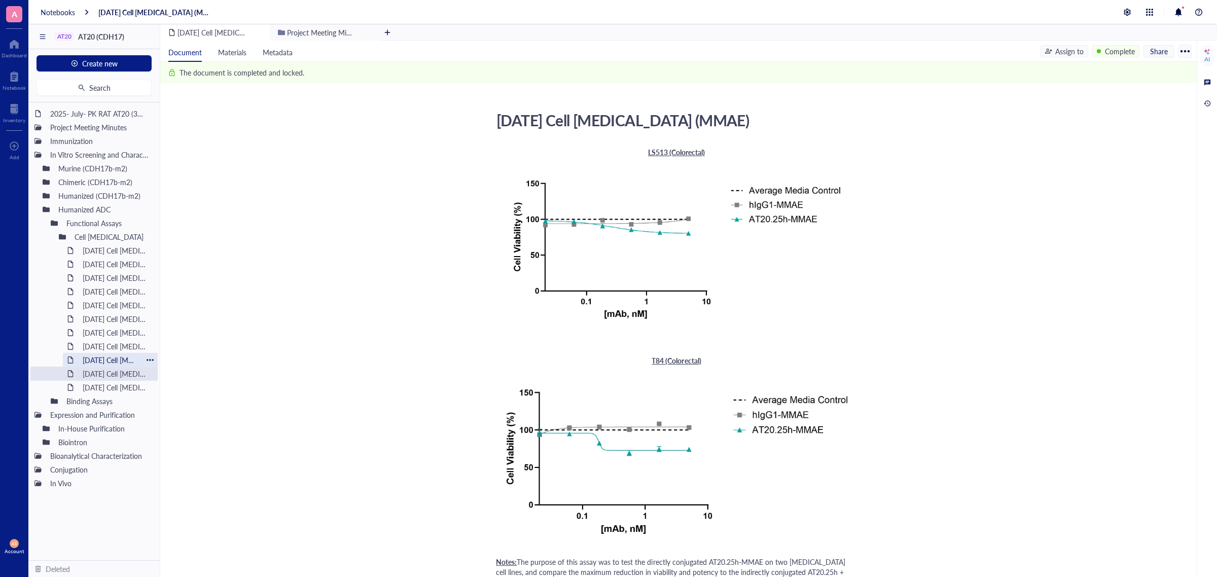
click at [122, 358] on div "[DATE] Cell [MEDICAL_DATA] (MMAE)" at bounding box center [110, 360] width 64 height 14
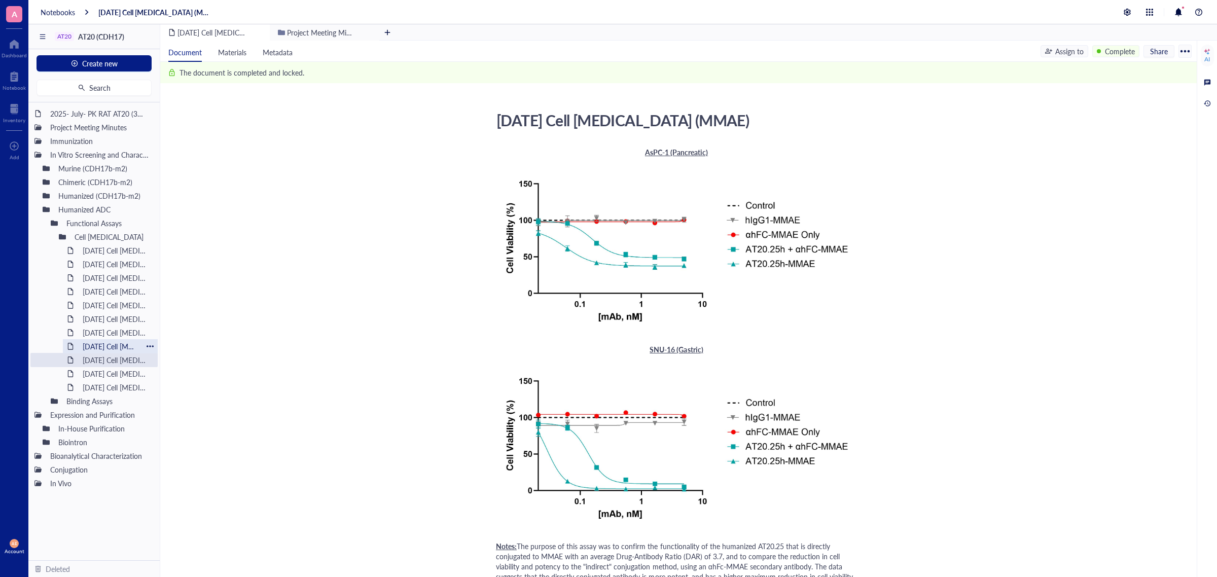
click at [105, 343] on div "[DATE] Cell [MEDICAL_DATA] (MMAE)" at bounding box center [110, 346] width 64 height 14
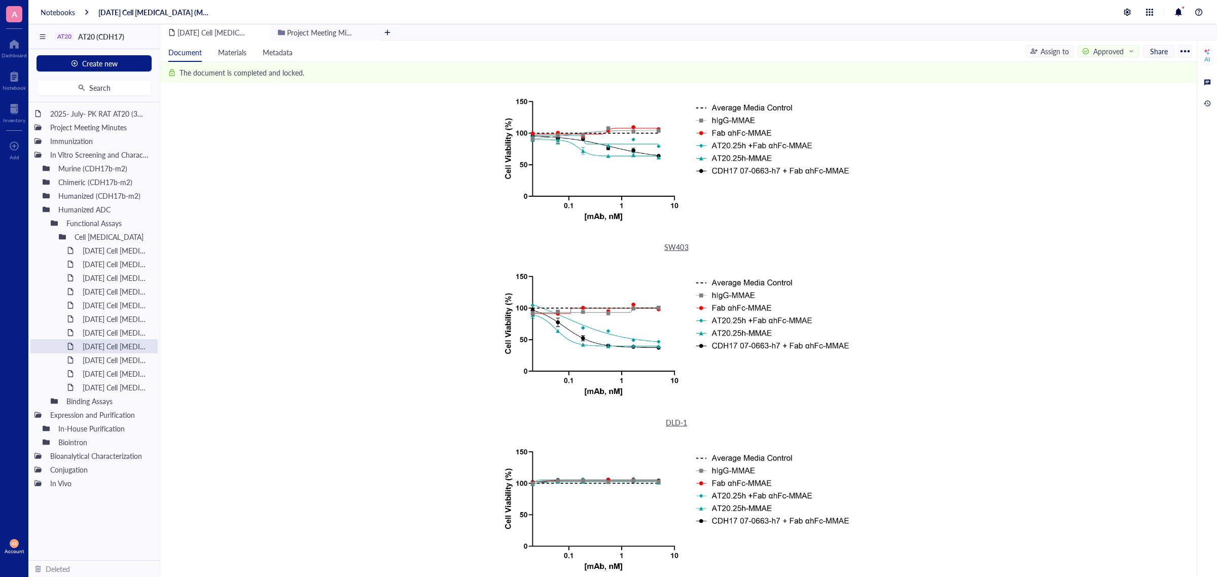
scroll to position [127, 0]
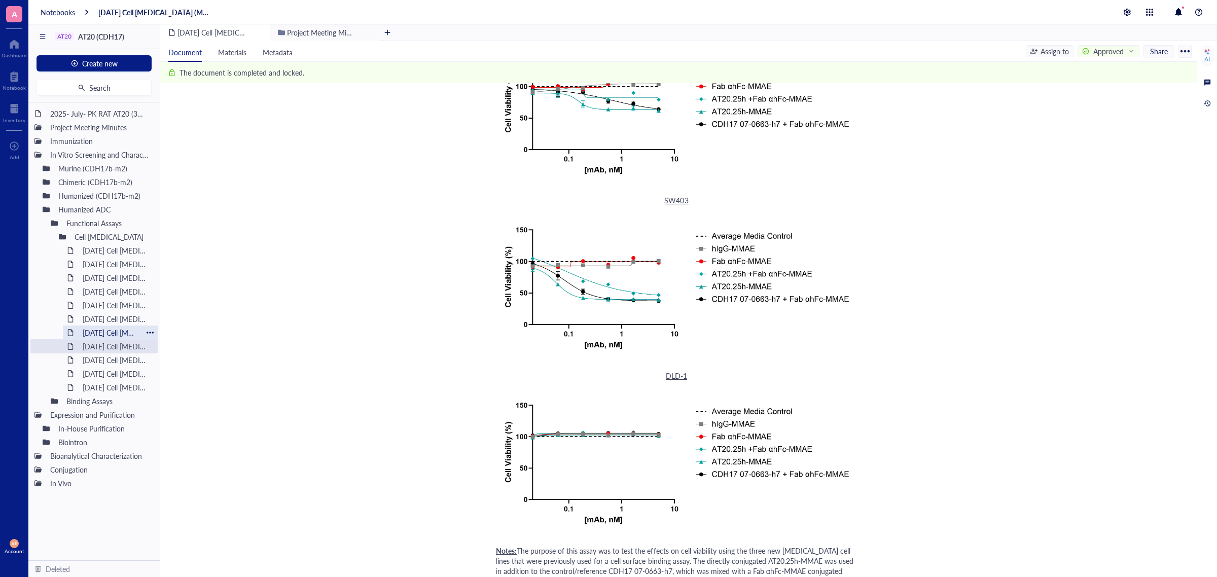
click at [115, 333] on div "[DATE] Cell [MEDICAL_DATA]" at bounding box center [110, 333] width 64 height 14
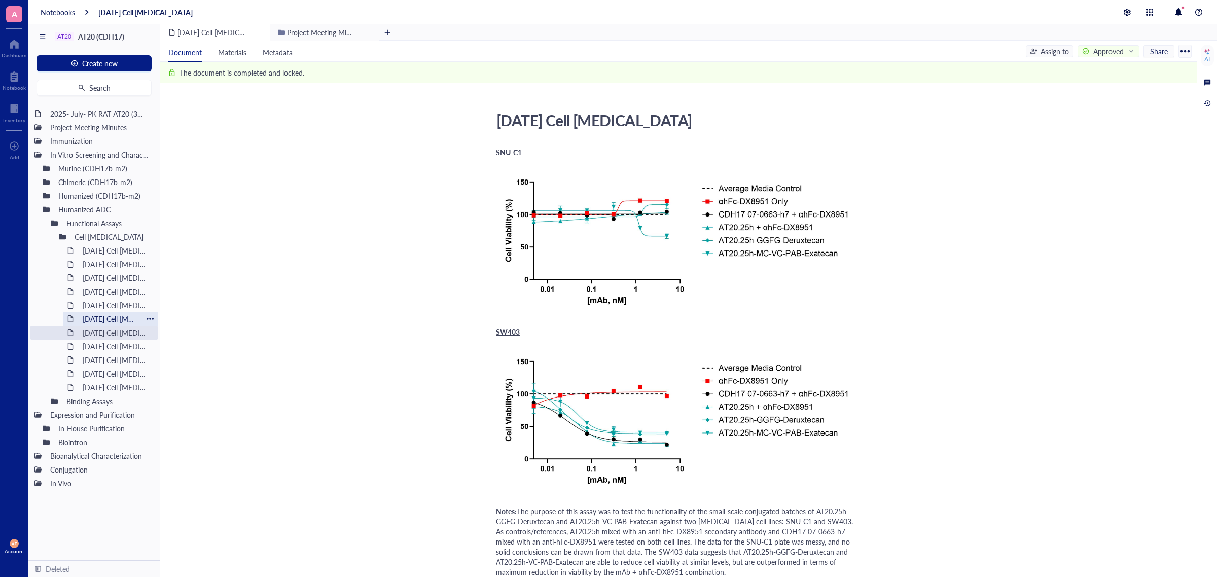
click at [100, 318] on div "[DATE] Cell [MEDICAL_DATA]" at bounding box center [110, 319] width 64 height 14
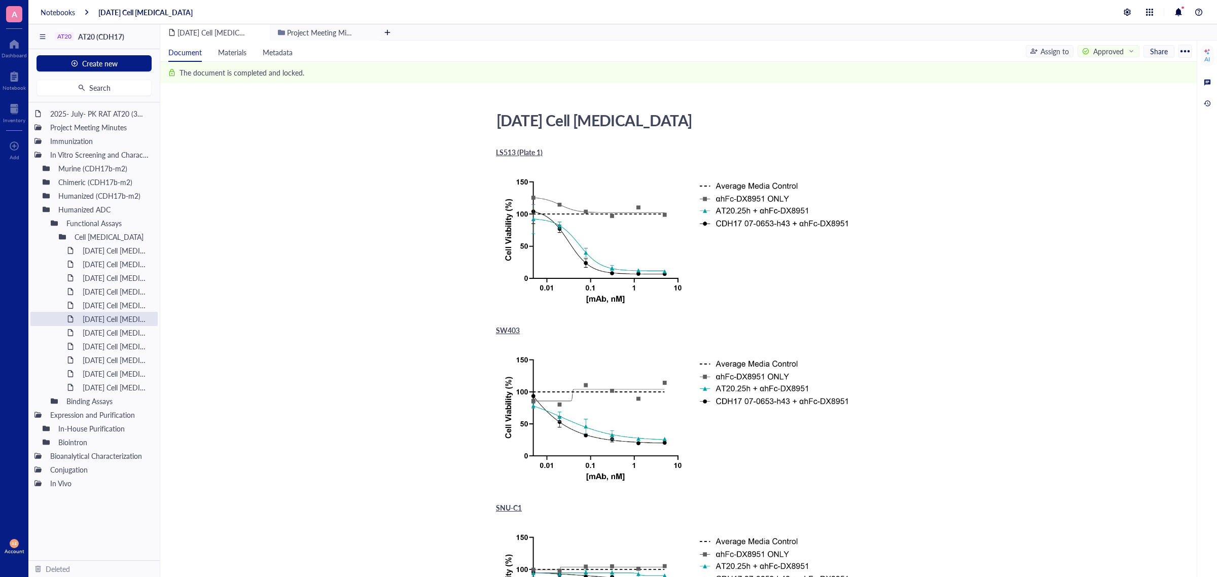
scroll to position [63, 0]
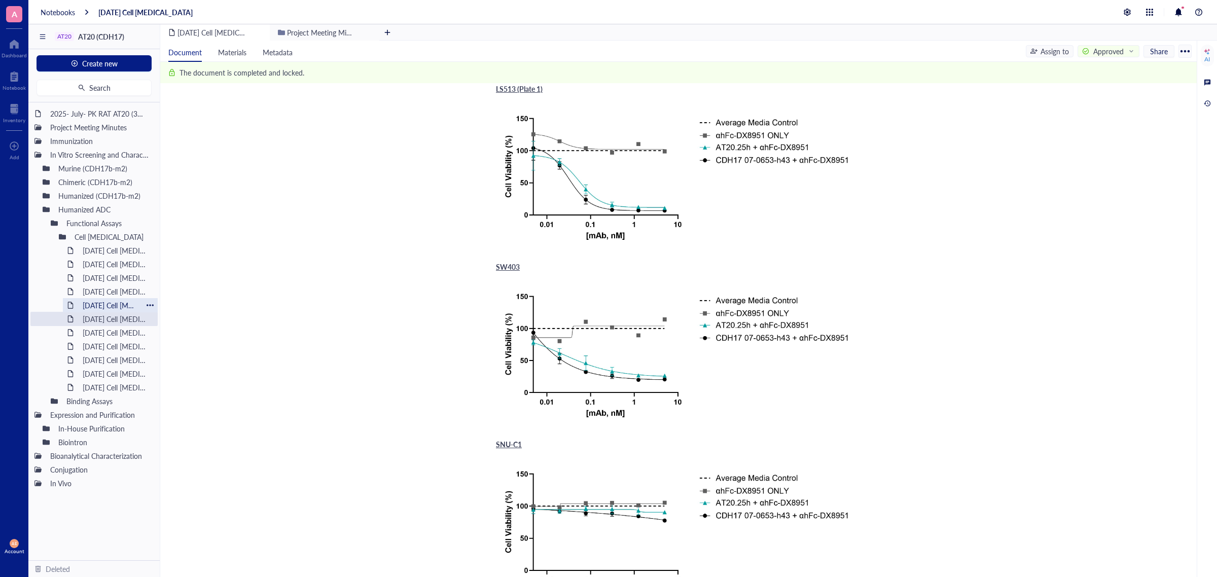
click at [125, 305] on div "[DATE] Cell [MEDICAL_DATA]" at bounding box center [110, 305] width 64 height 14
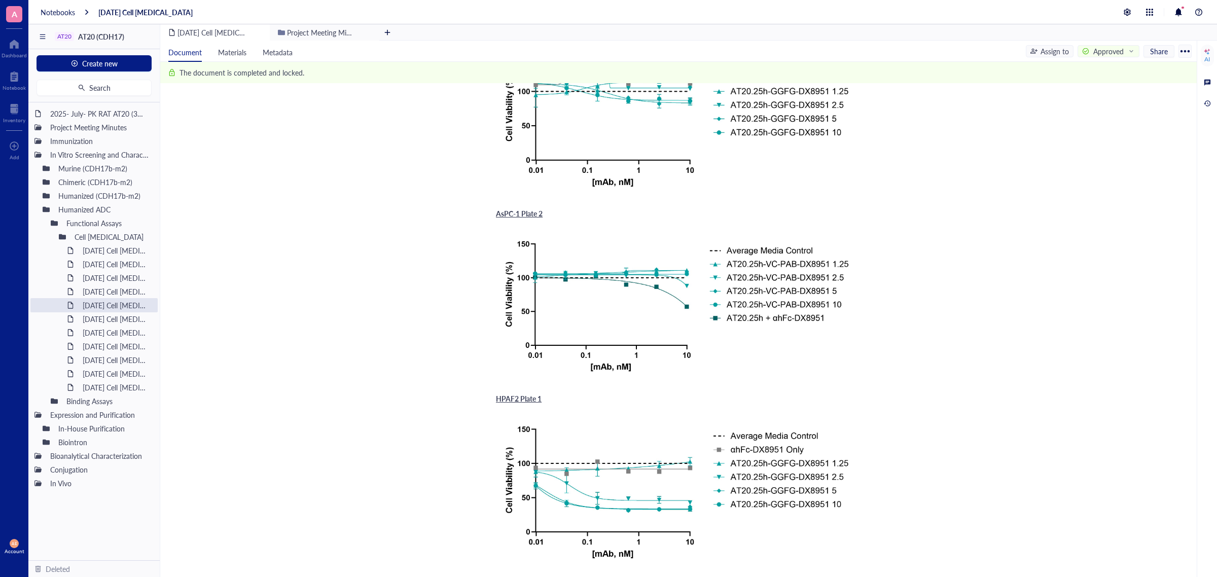
scroll to position [127, 0]
click at [134, 290] on div "[DATE] Cell [MEDICAL_DATA]" at bounding box center [110, 291] width 64 height 14
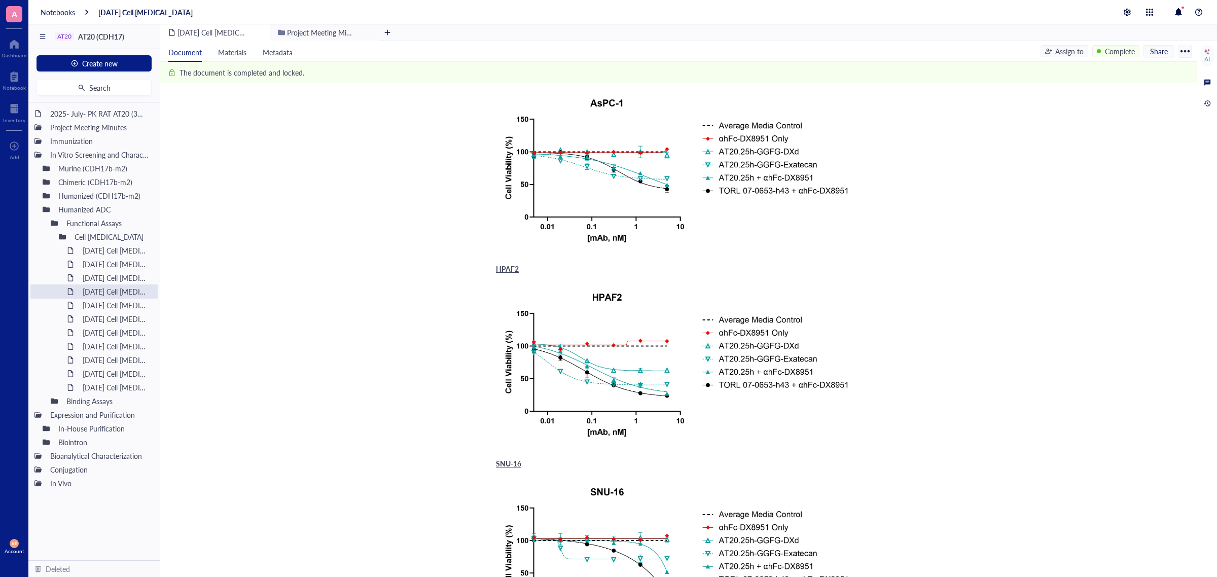
scroll to position [190, 0]
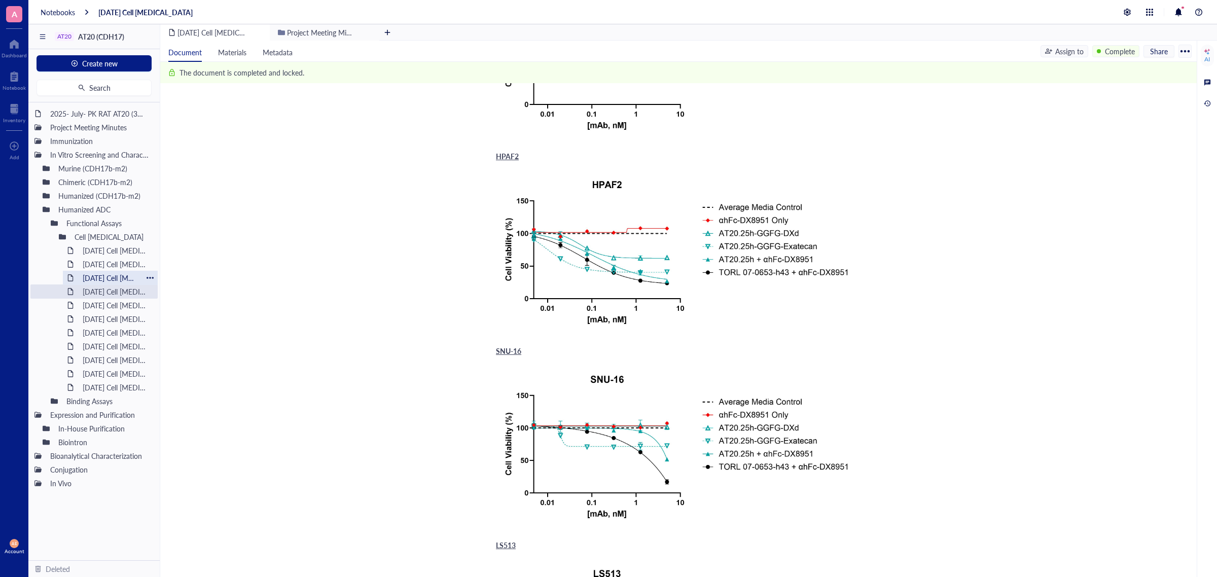
click at [108, 273] on div "[DATE] Cell [MEDICAL_DATA]" at bounding box center [110, 278] width 64 height 14
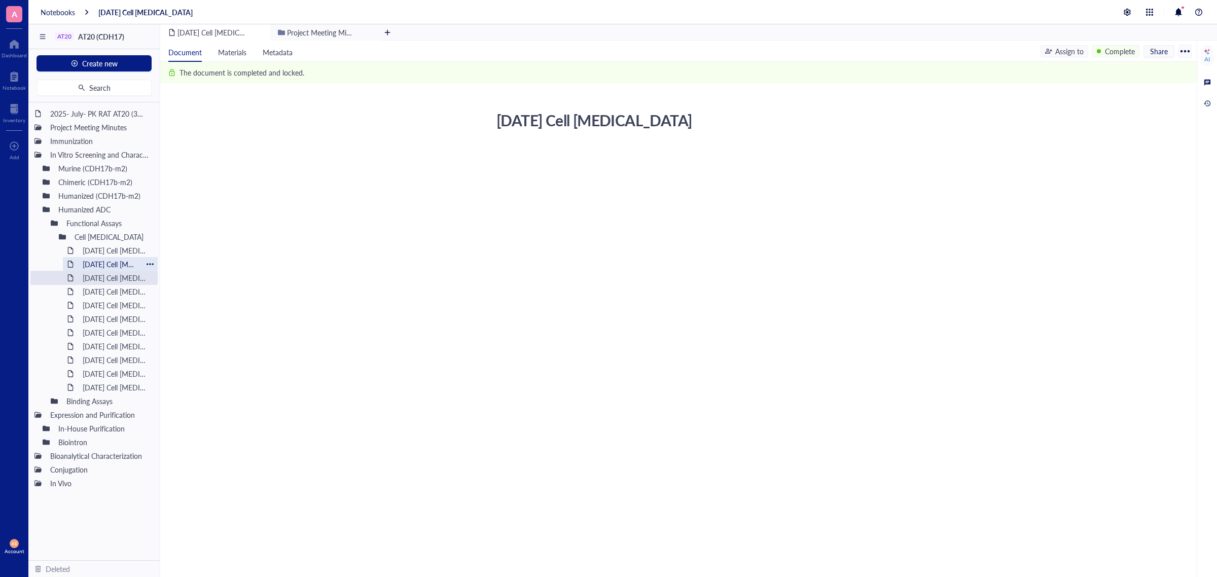
click at [115, 265] on div "[DATE] Cell [MEDICAL_DATA]" at bounding box center [110, 264] width 64 height 14
click at [109, 265] on div "[DATE] Cell [MEDICAL_DATA]" at bounding box center [110, 264] width 64 height 14
click at [95, 248] on div "[DATE] Cell [MEDICAL_DATA]" at bounding box center [116, 250] width 76 height 14
click at [103, 249] on div "[DATE] Cell [MEDICAL_DATA]" at bounding box center [116, 250] width 76 height 14
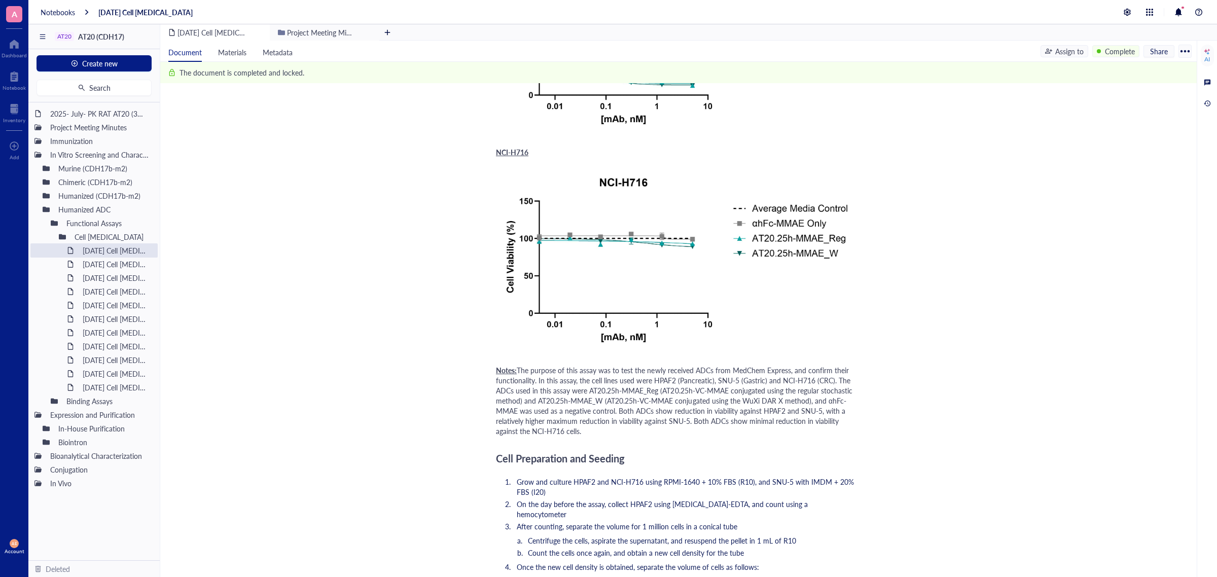
scroll to position [507, 0]
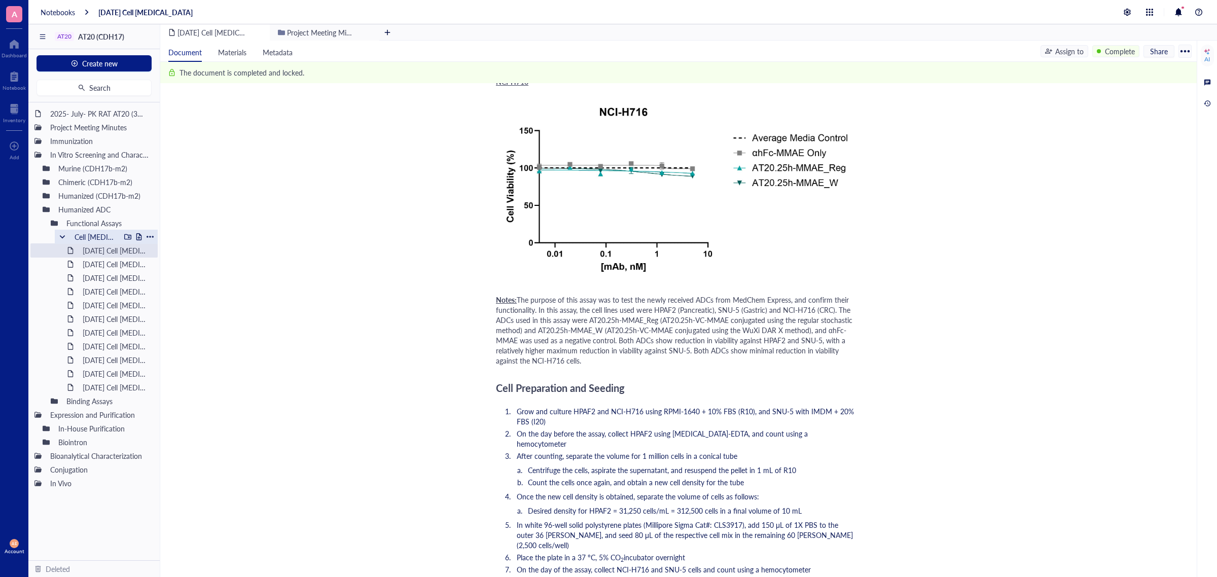
drag, startPoint x: 104, startPoint y: 232, endPoint x: 109, endPoint y: 233, distance: 5.2
click at [104, 232] on div "Cell [MEDICAL_DATA]" at bounding box center [95, 237] width 50 height 14
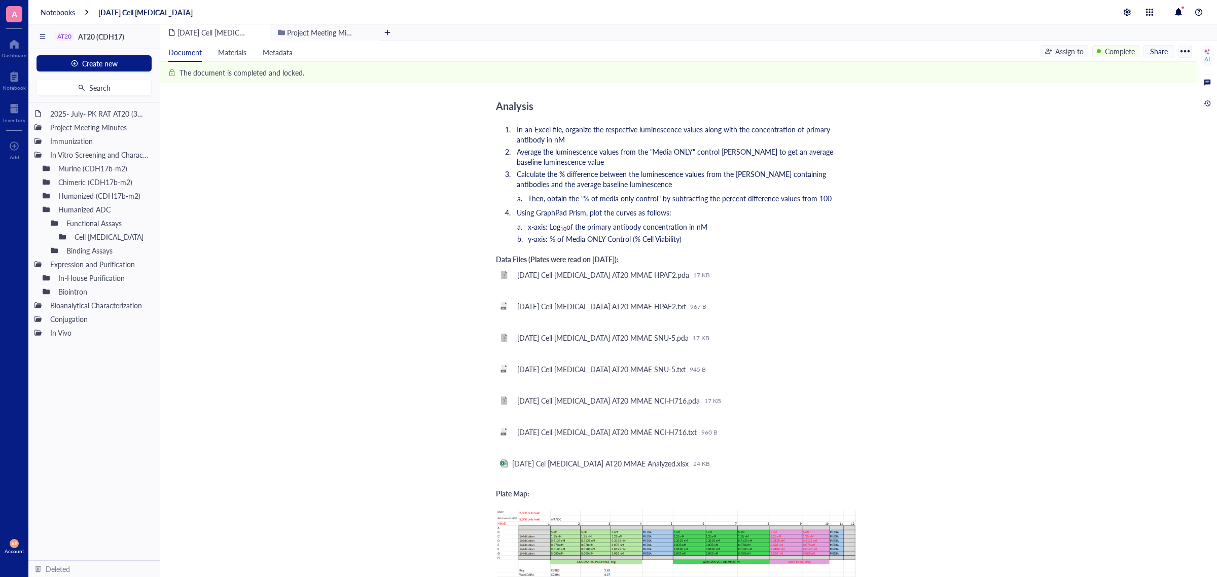
scroll to position [1458, 0]
